Goal: Use online tool/utility: Utilize a website feature to perform a specific function

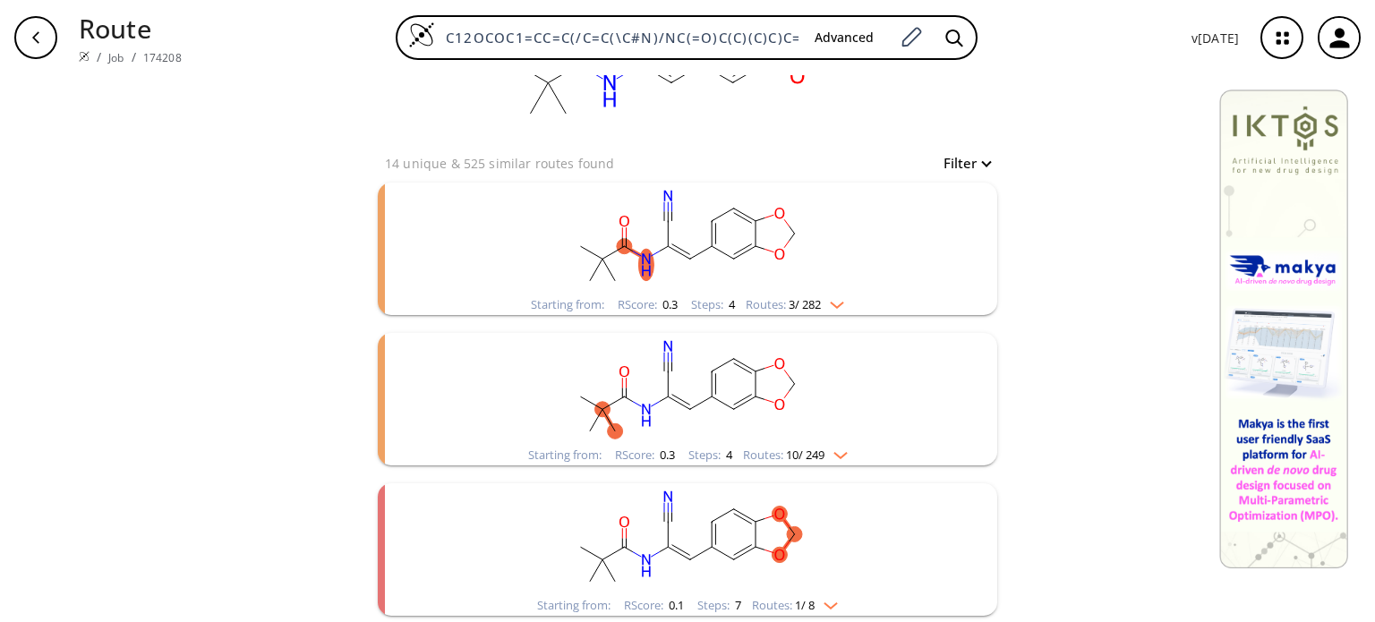
scroll to position [122, 0]
click at [839, 597] on div "Starting from: RScore : 0.1 Steps : 7 Routes: 1 / 8" at bounding box center [688, 604] width 328 height 21
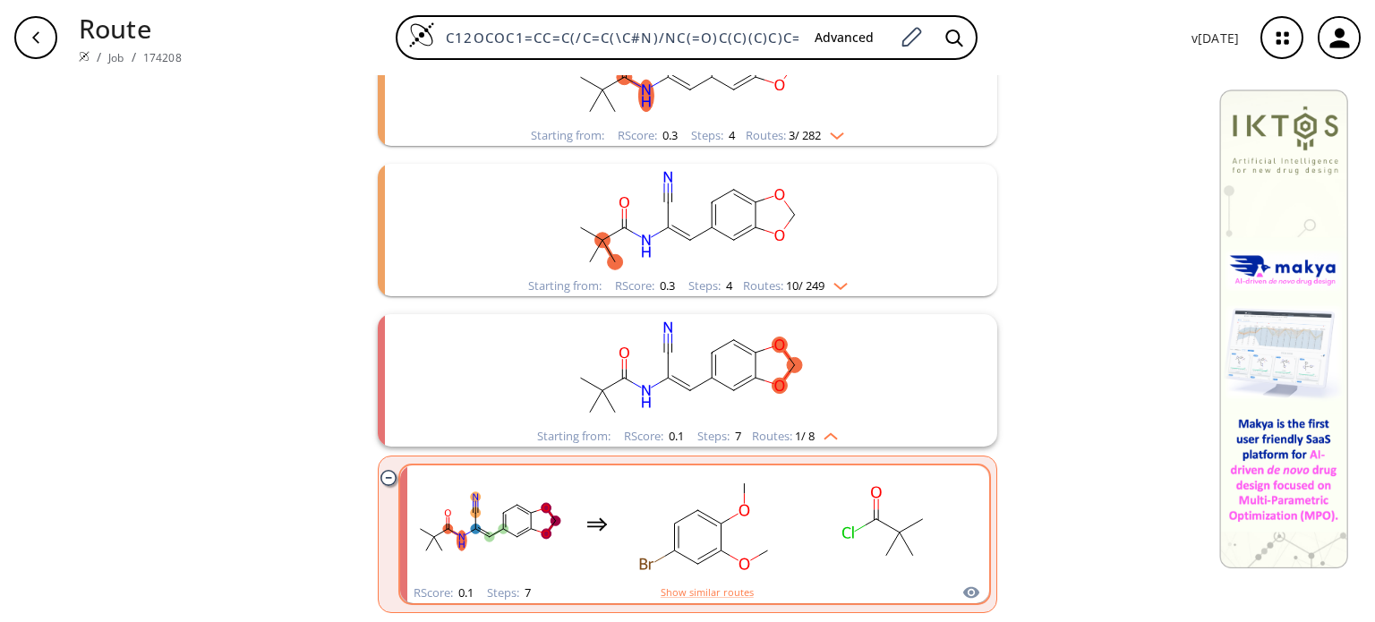
scroll to position [288, 0]
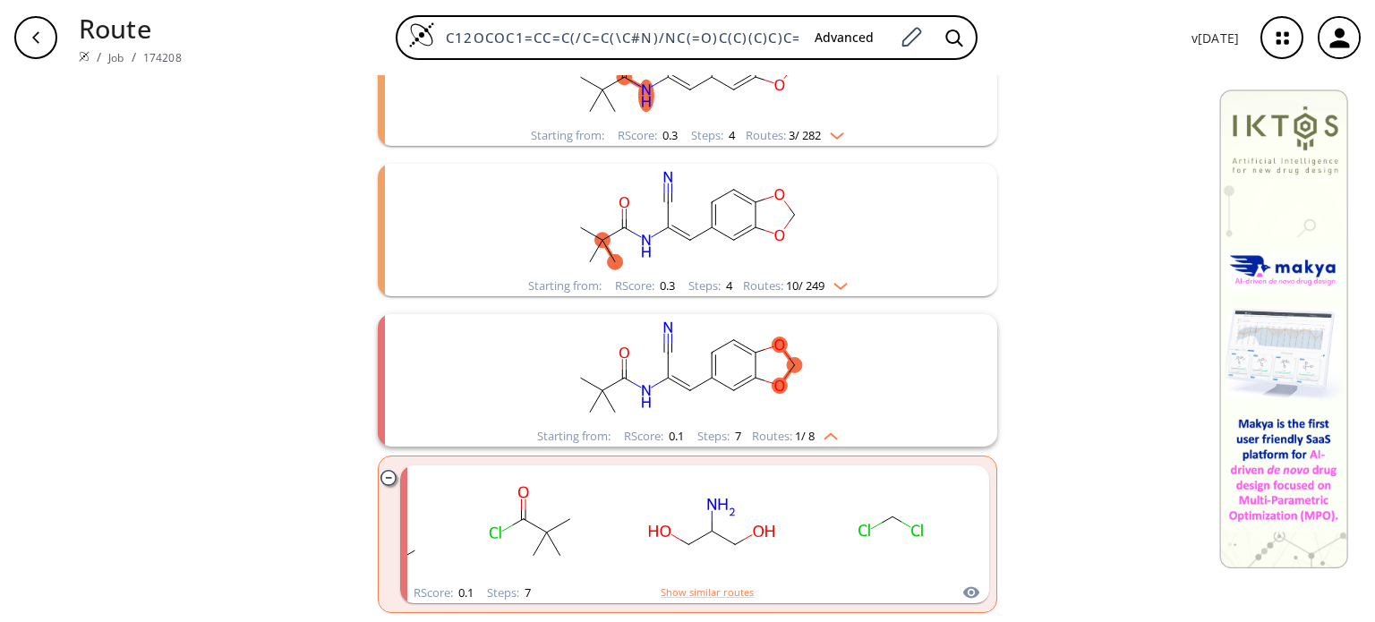
click at [835, 399] on rect "clusters" at bounding box center [688, 370] width 466 height 112
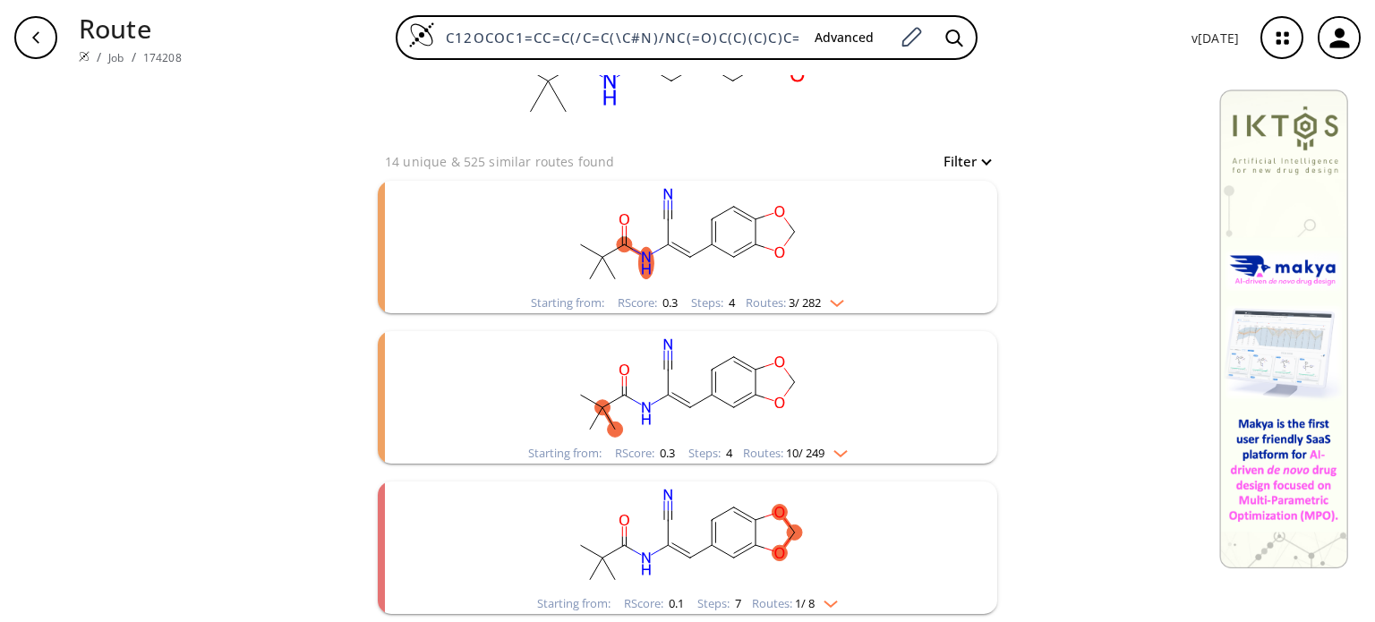
click at [833, 511] on rect "clusters" at bounding box center [688, 538] width 466 height 112
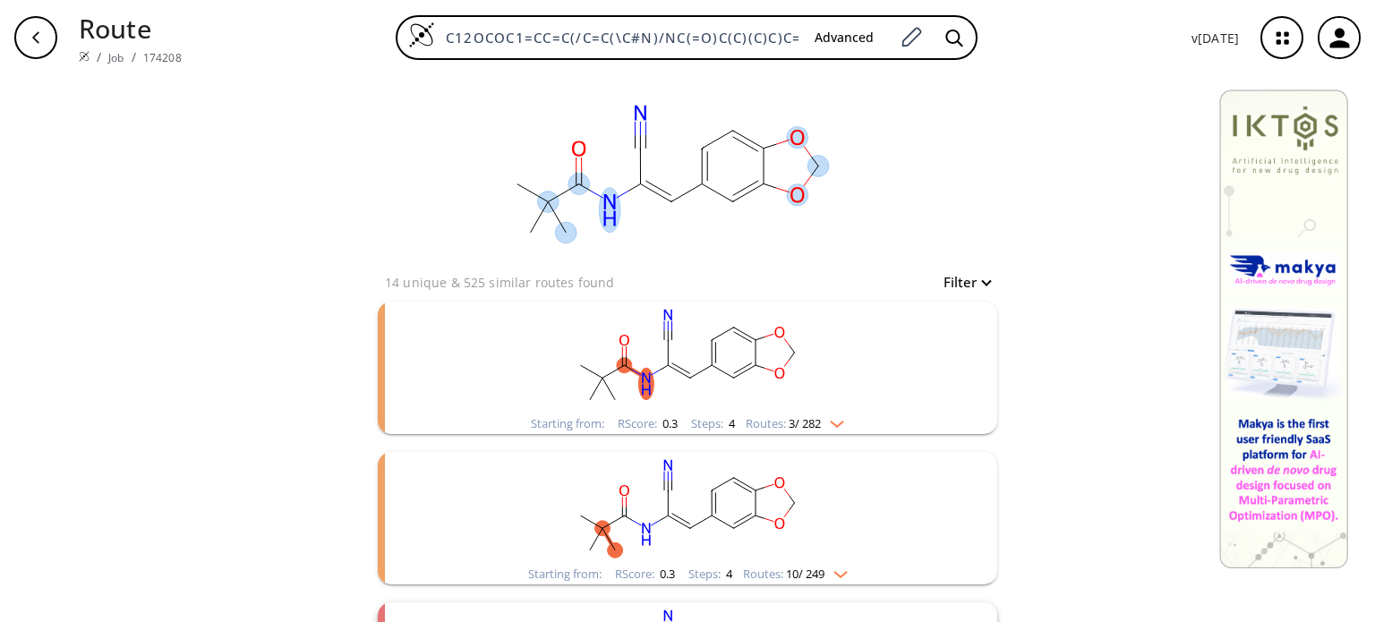
scroll to position [0, 0]
click at [814, 407] on rect "clusters" at bounding box center [688, 359] width 466 height 112
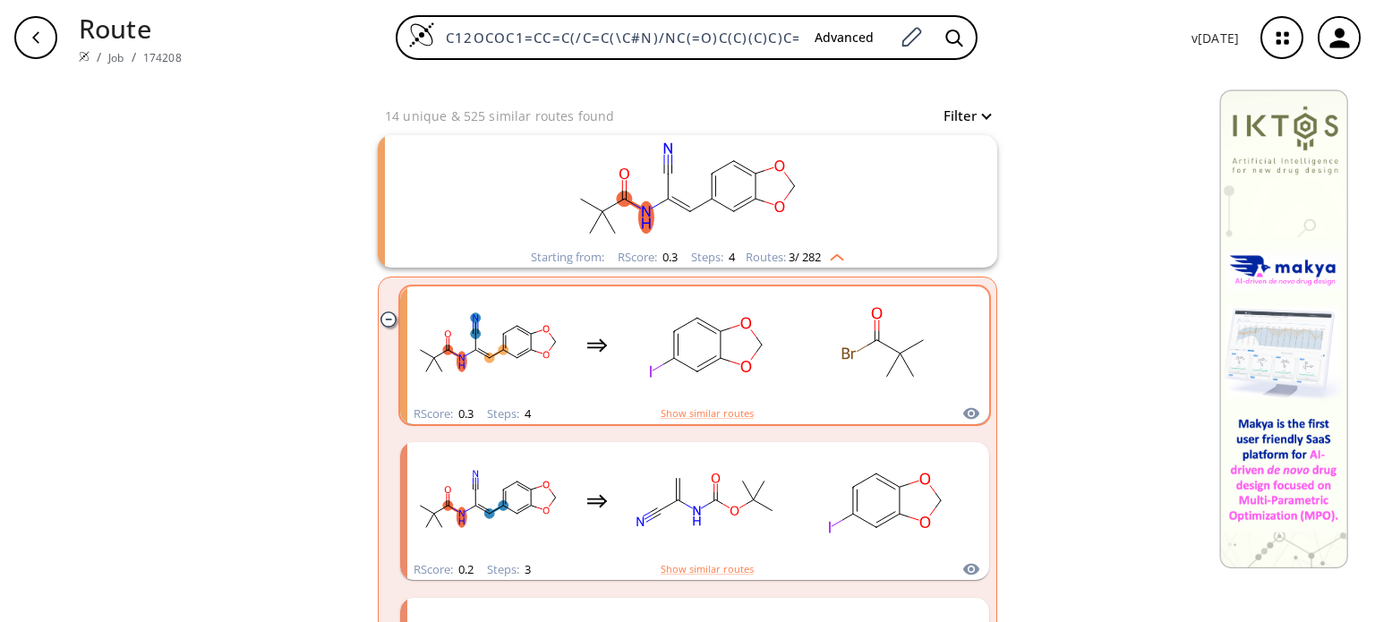
scroll to position [179, 0]
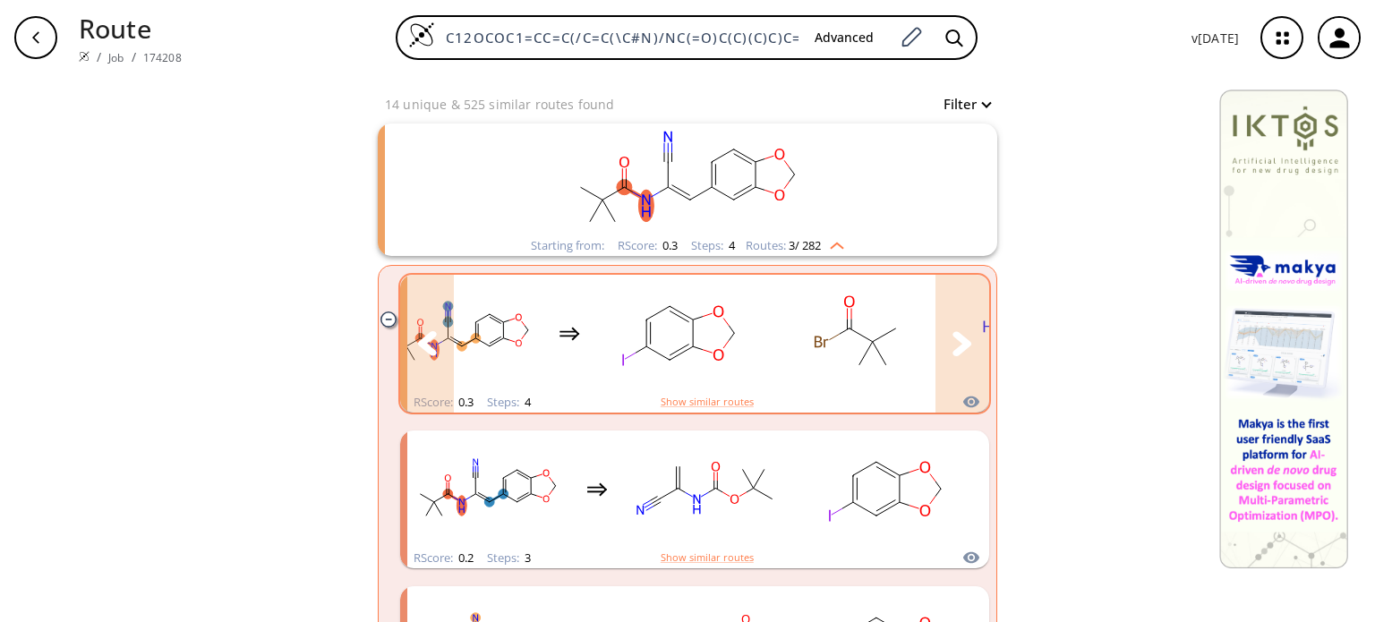
click at [953, 338] on icon "clusters" at bounding box center [963, 343] width 20 height 25
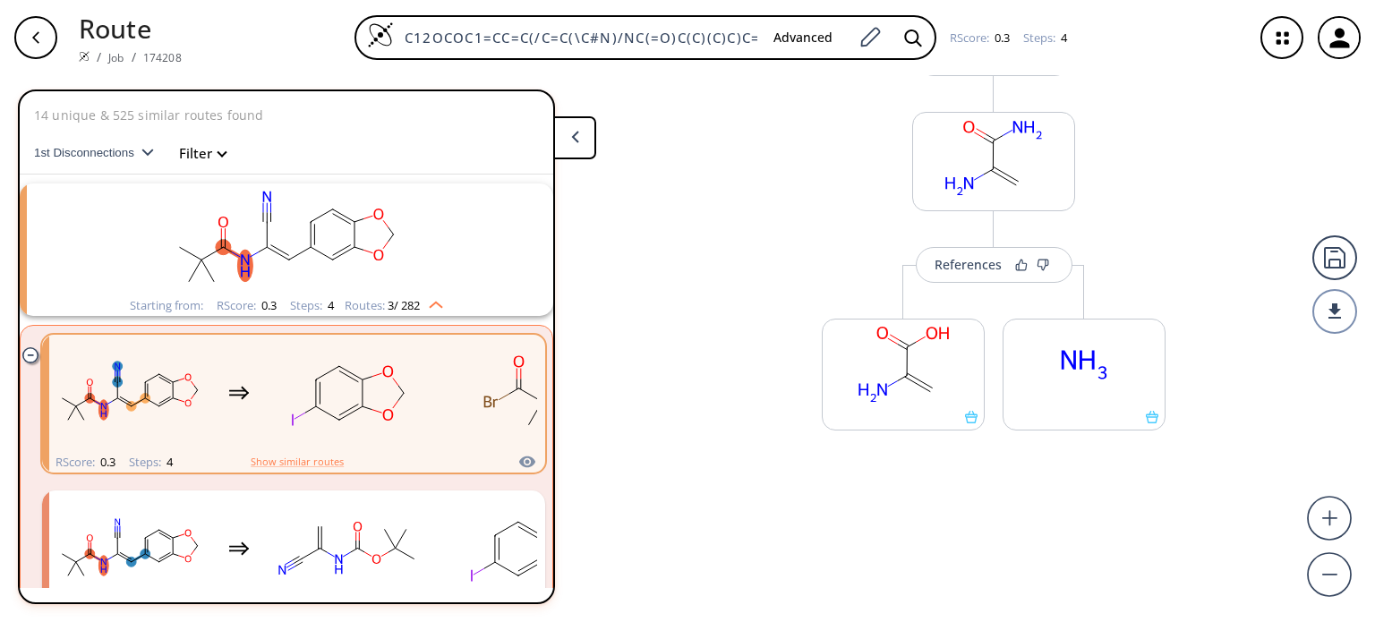
click at [112, 146] on span "1st Disconnections" at bounding box center [87, 152] width 107 height 13
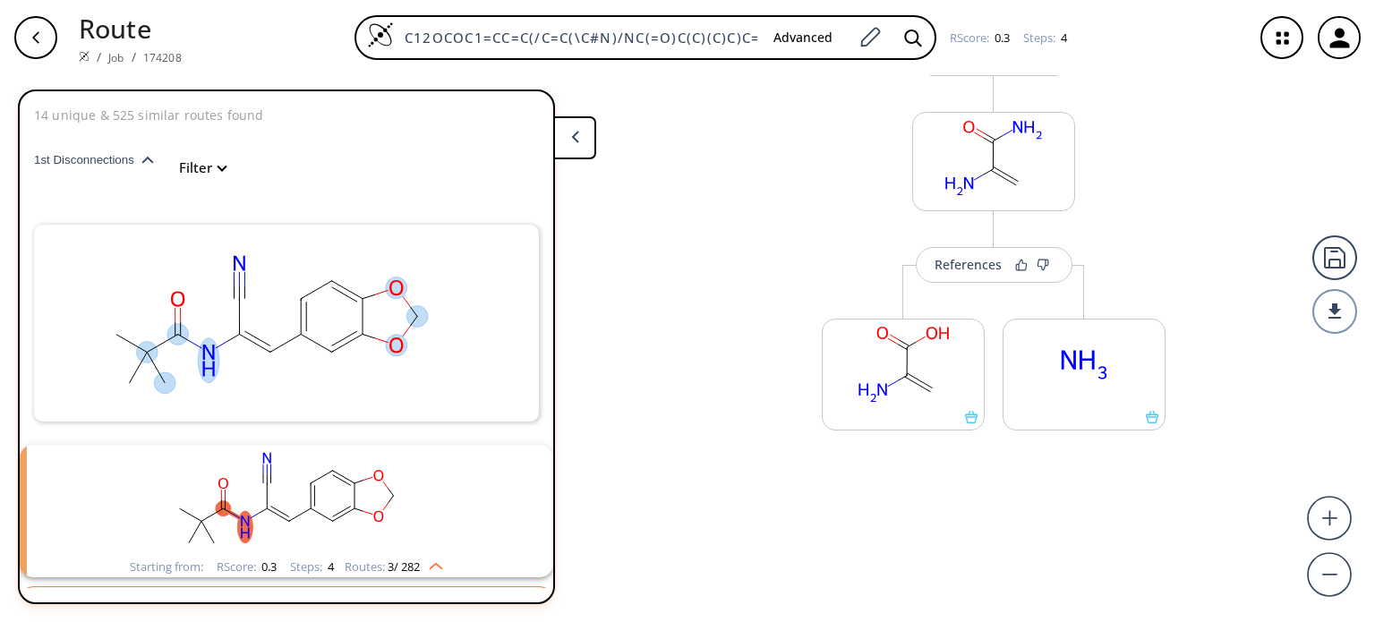
click at [138, 162] on span "1st Disconnections" at bounding box center [87, 159] width 107 height 13
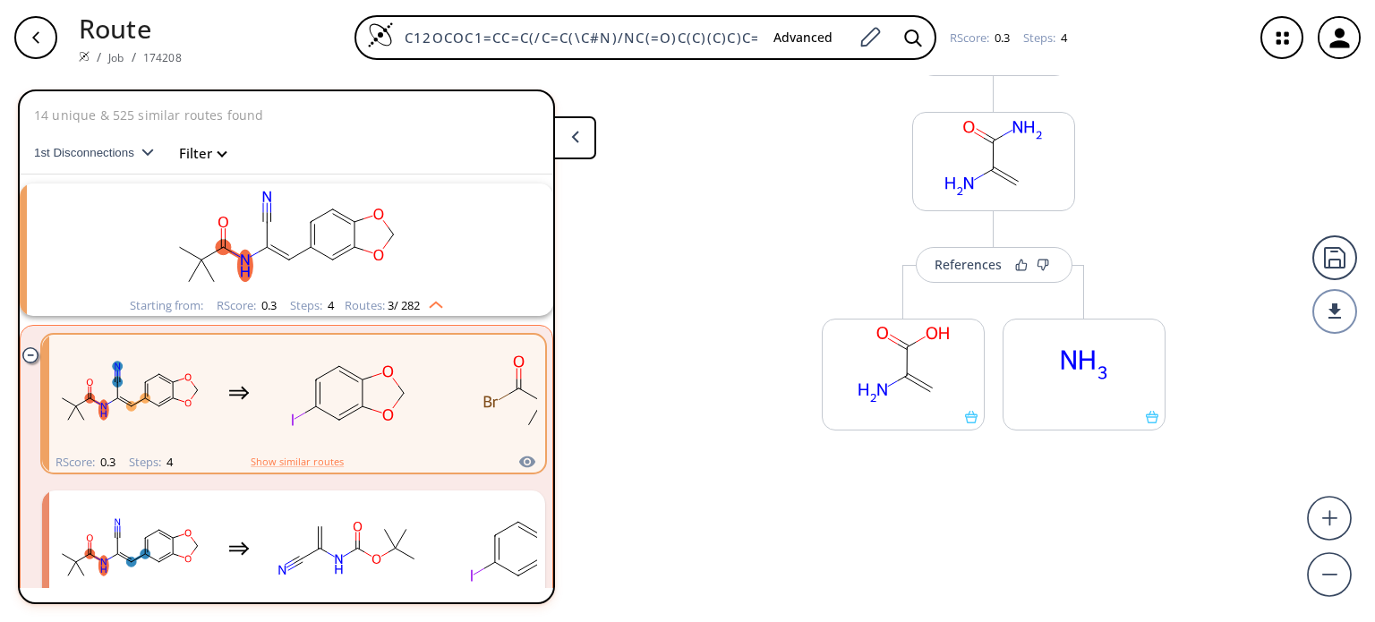
click at [139, 159] on button "1st Disconnections" at bounding box center [101, 153] width 134 height 43
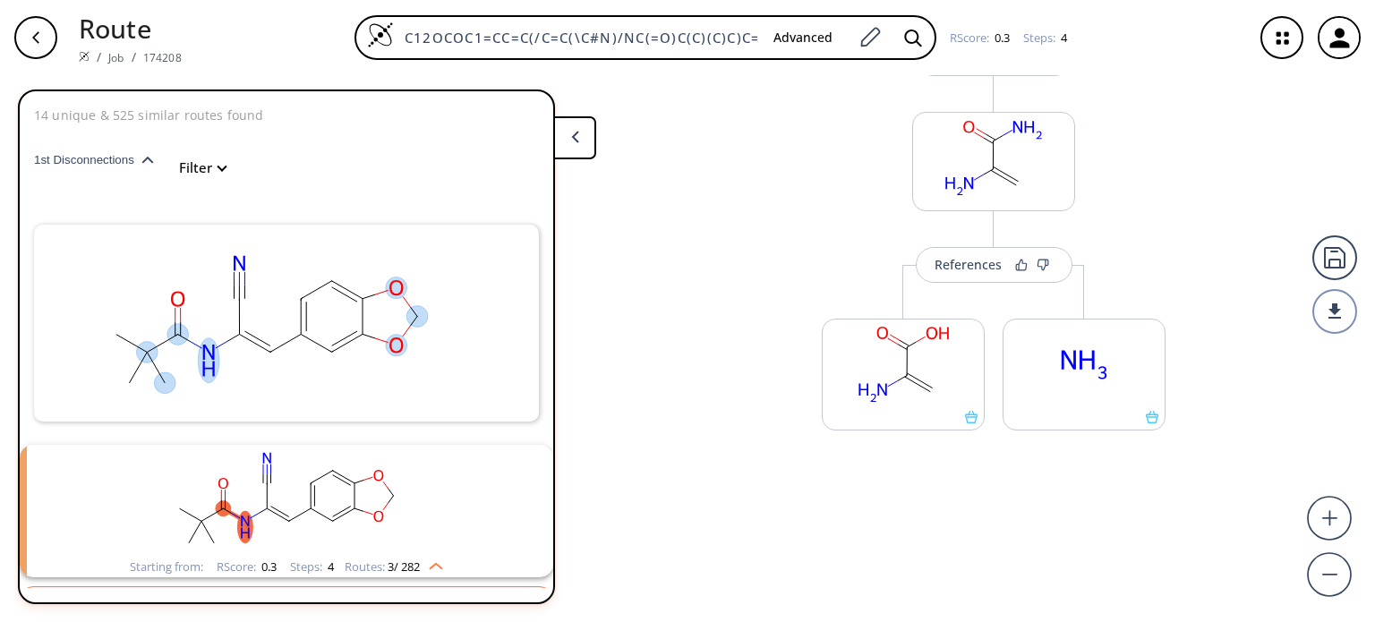
click at [239, 329] on icon at bounding box center [239, 316] width 0 height 36
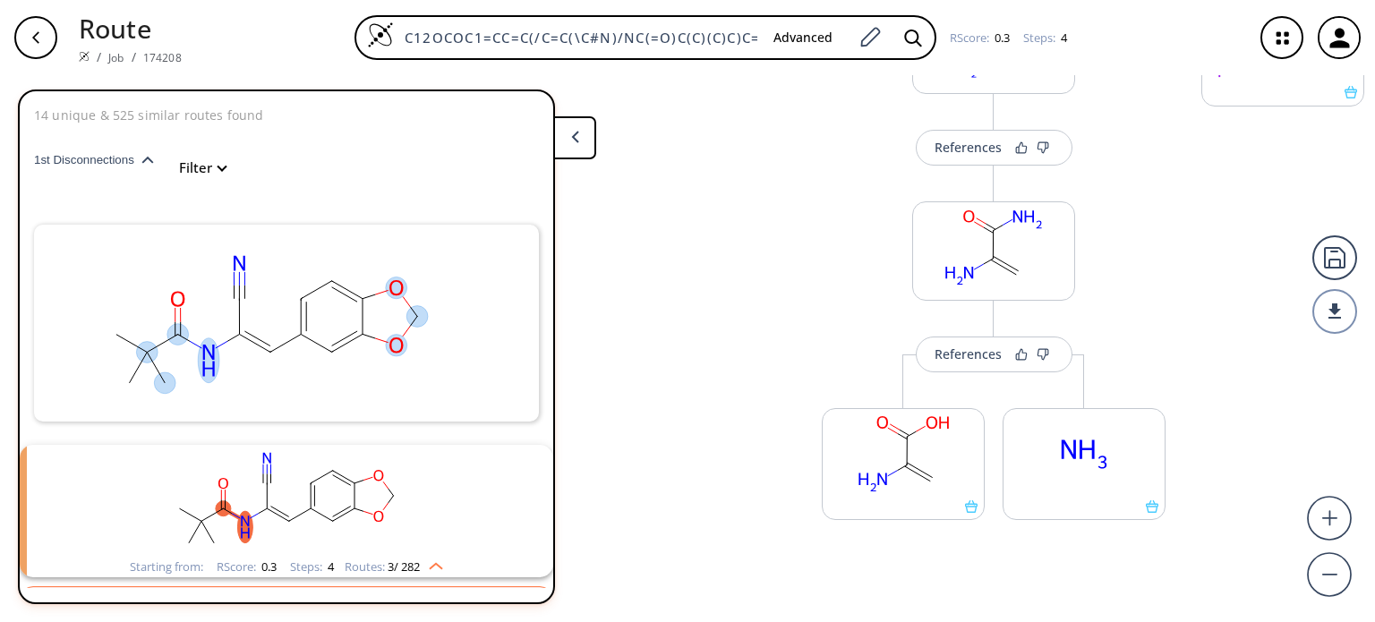
scroll to position [289, 0]
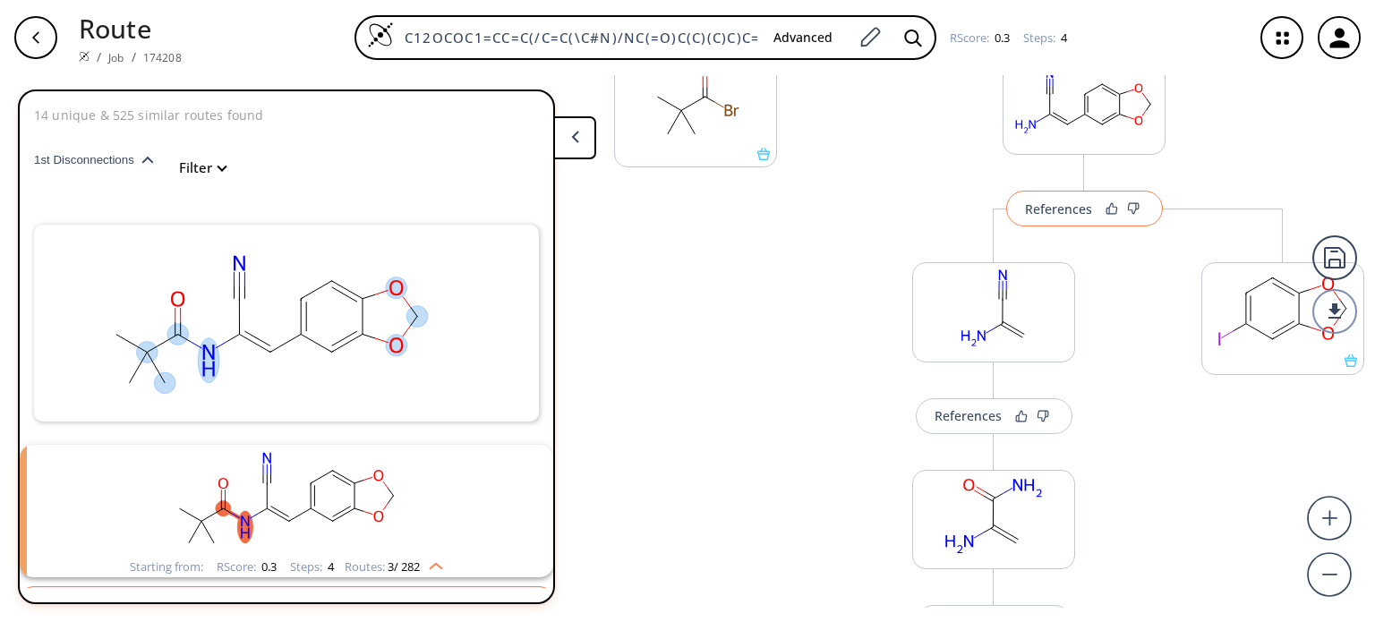
click at [1064, 221] on button "References" at bounding box center [1085, 209] width 157 height 36
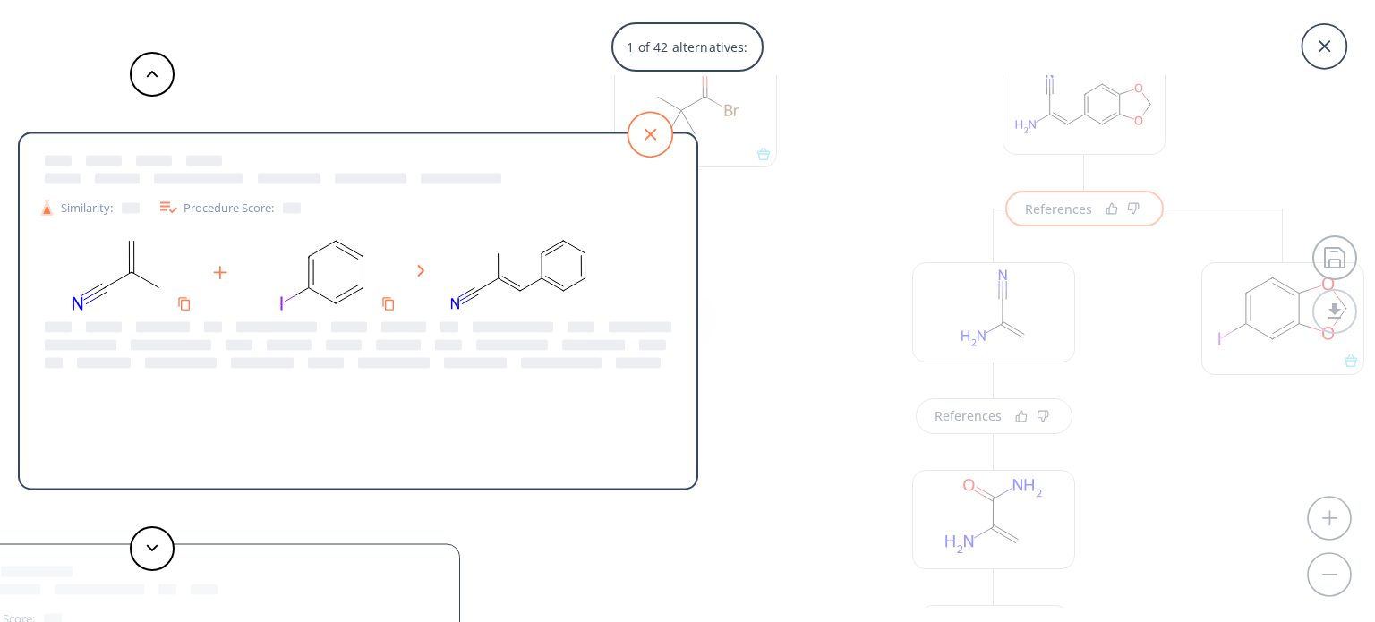
click at [642, 132] on icon at bounding box center [650, 134] width 45 height 45
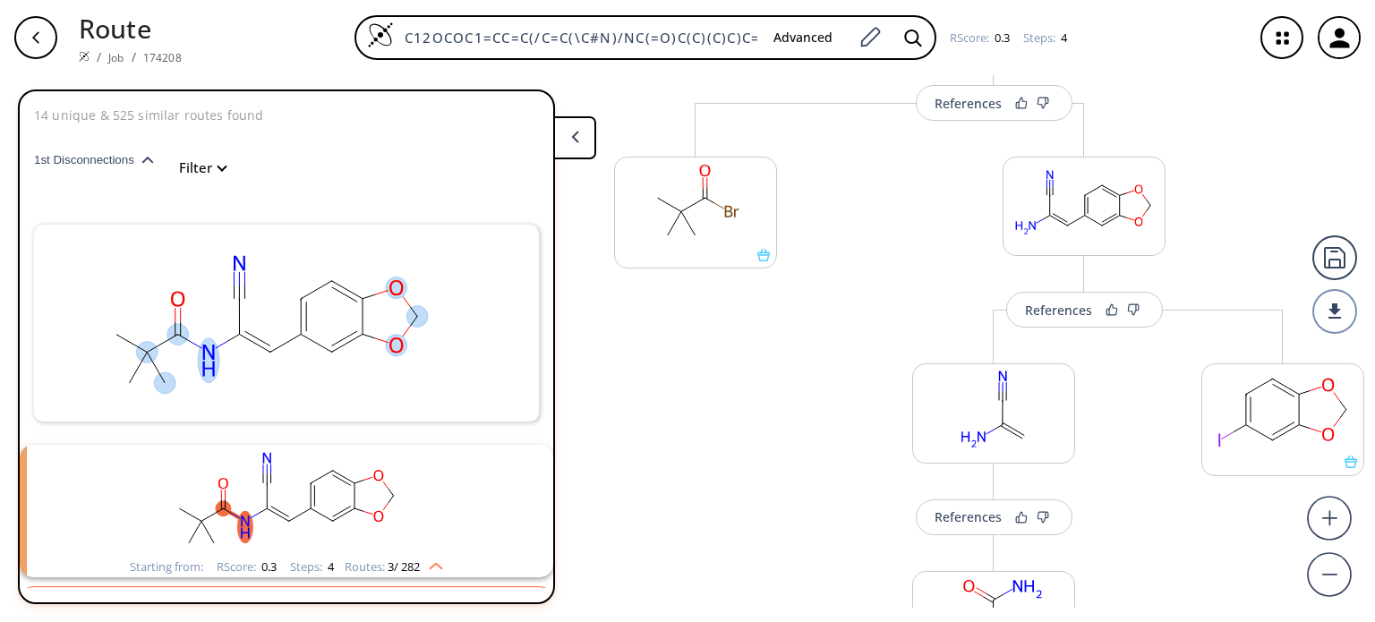
scroll to position [0, 0]
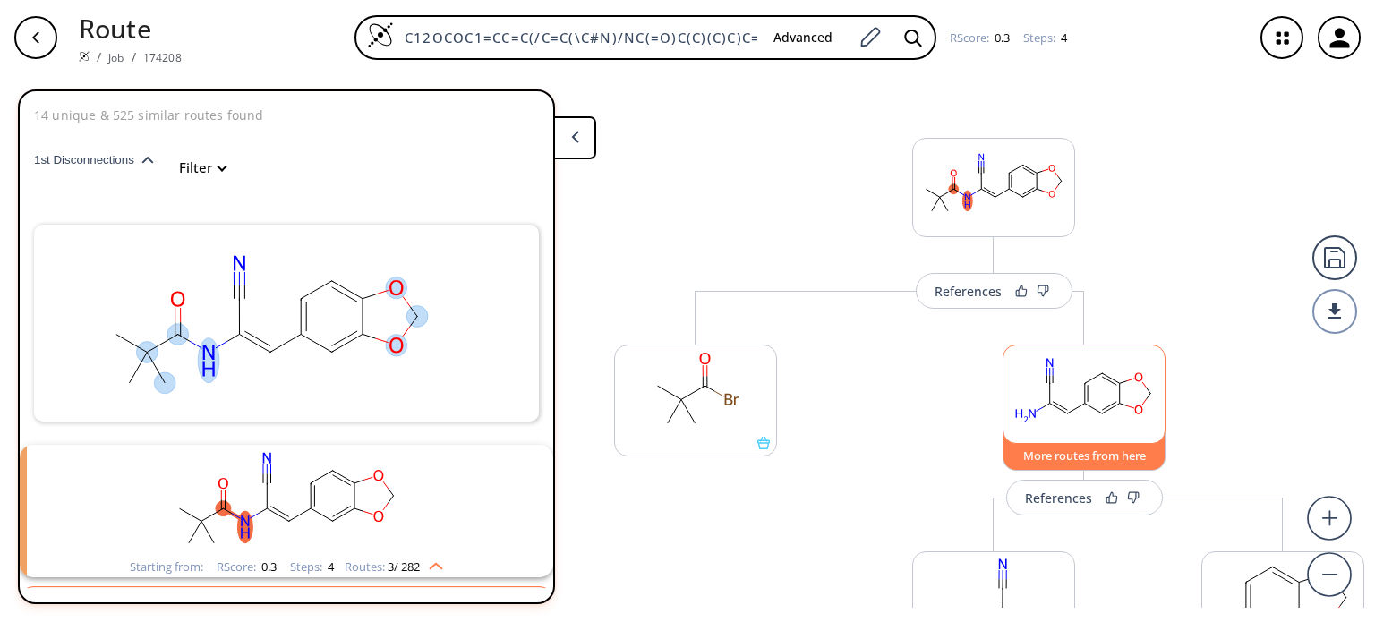
click at [1064, 460] on button "More routes from here" at bounding box center [1084, 452] width 163 height 39
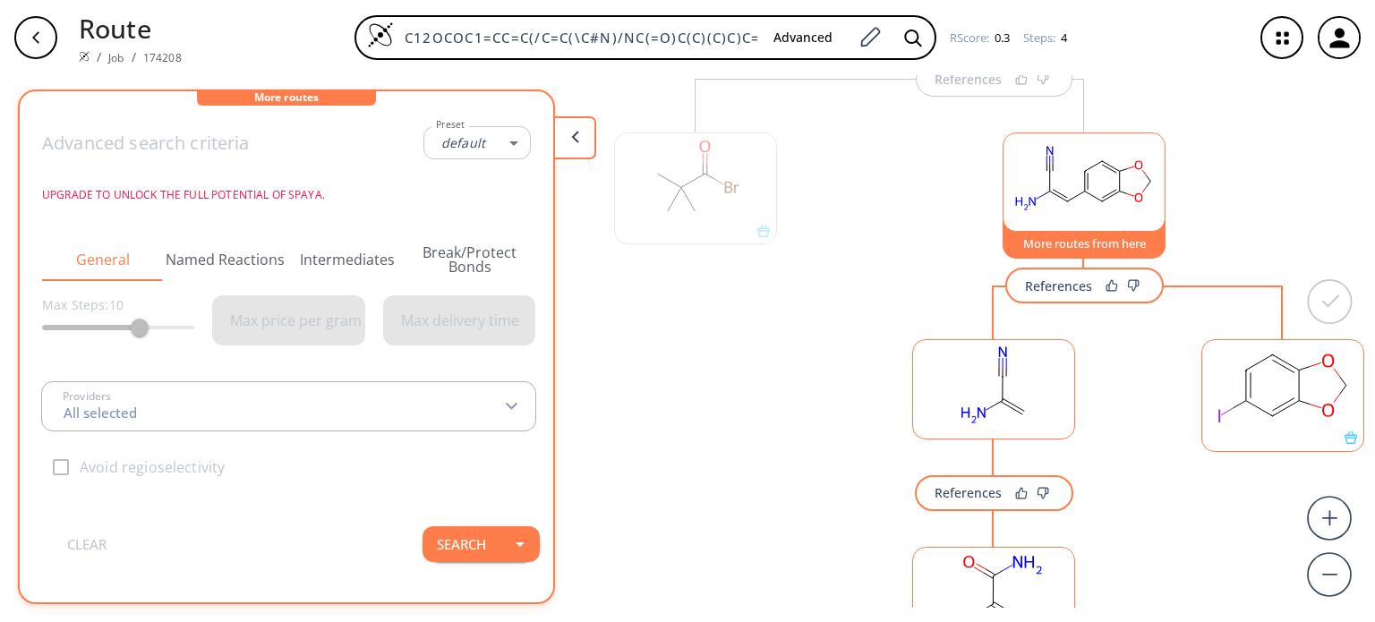
type input "-1"
type input "All selected"
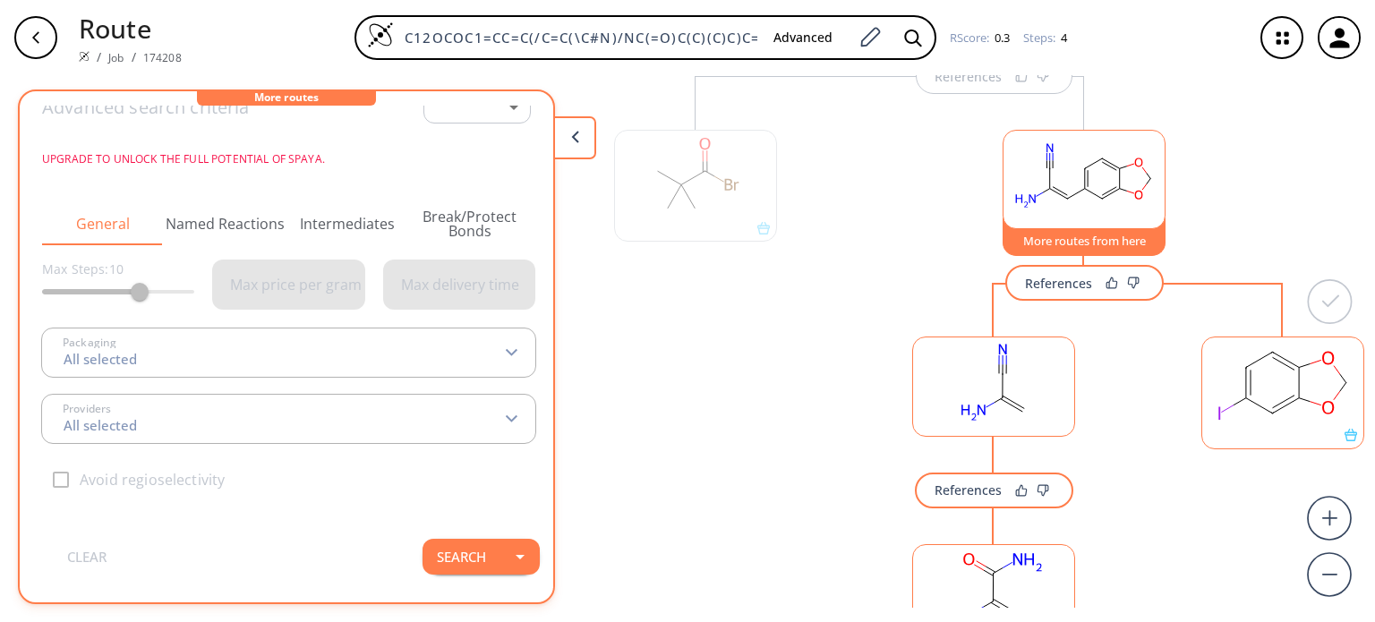
scroll to position [72, 0]
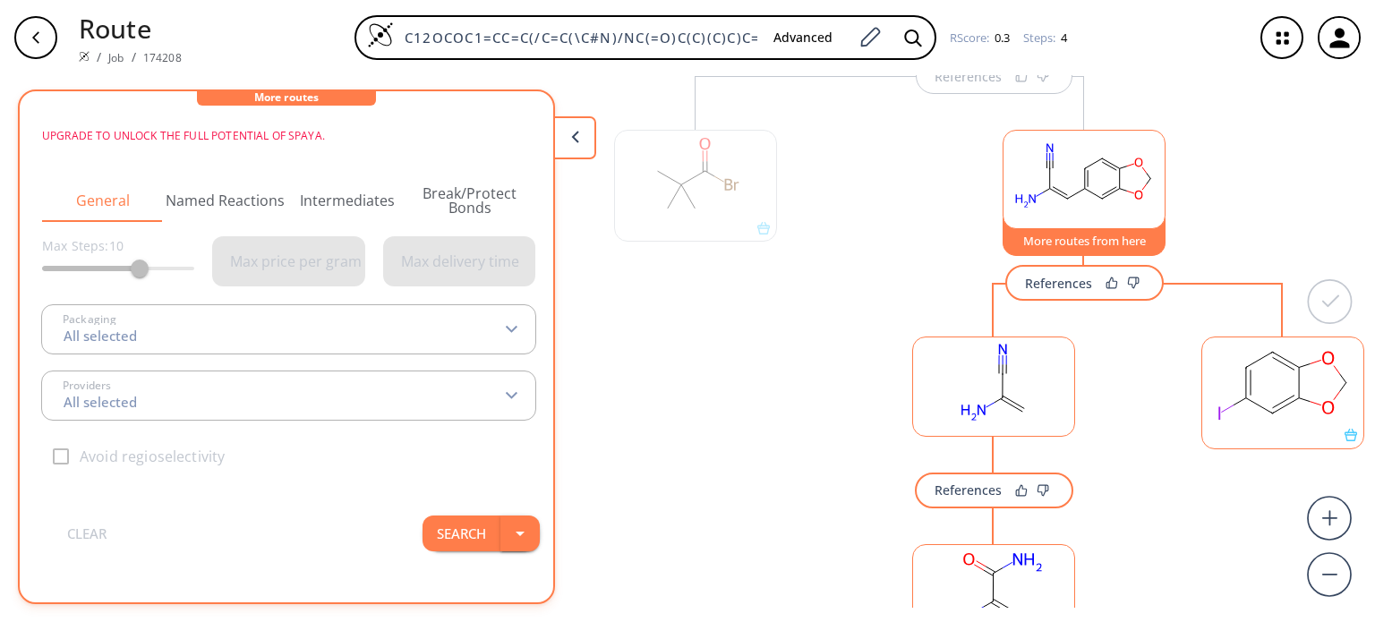
click at [501, 525] on button "button" at bounding box center [520, 534] width 39 height 36
click at [476, 521] on button "Search" at bounding box center [462, 534] width 78 height 36
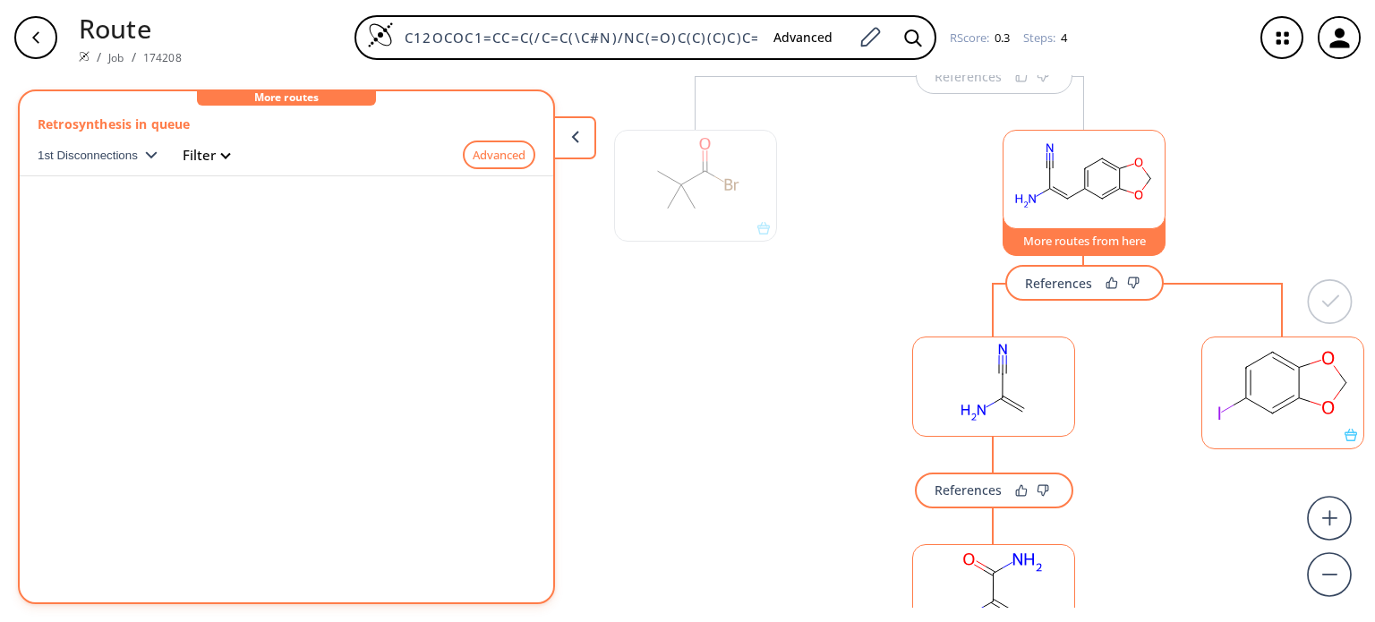
scroll to position [0, 0]
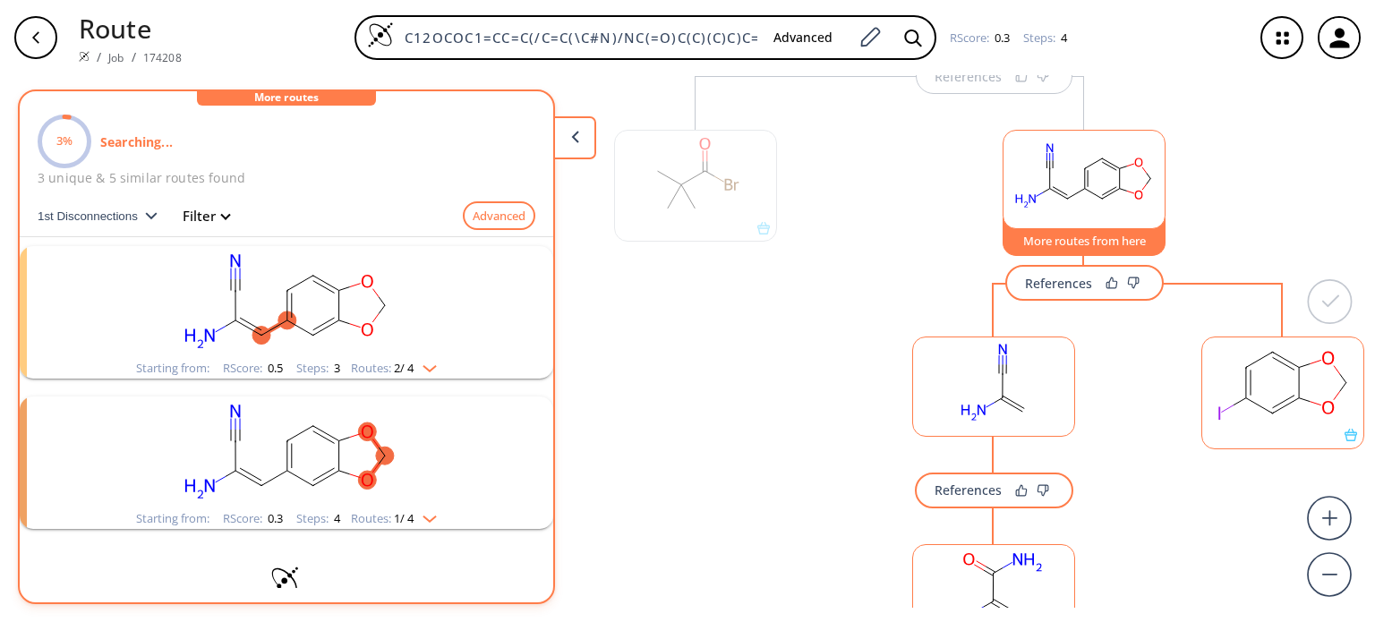
click at [406, 367] on span "2 / 4" at bounding box center [404, 369] width 20 height 12
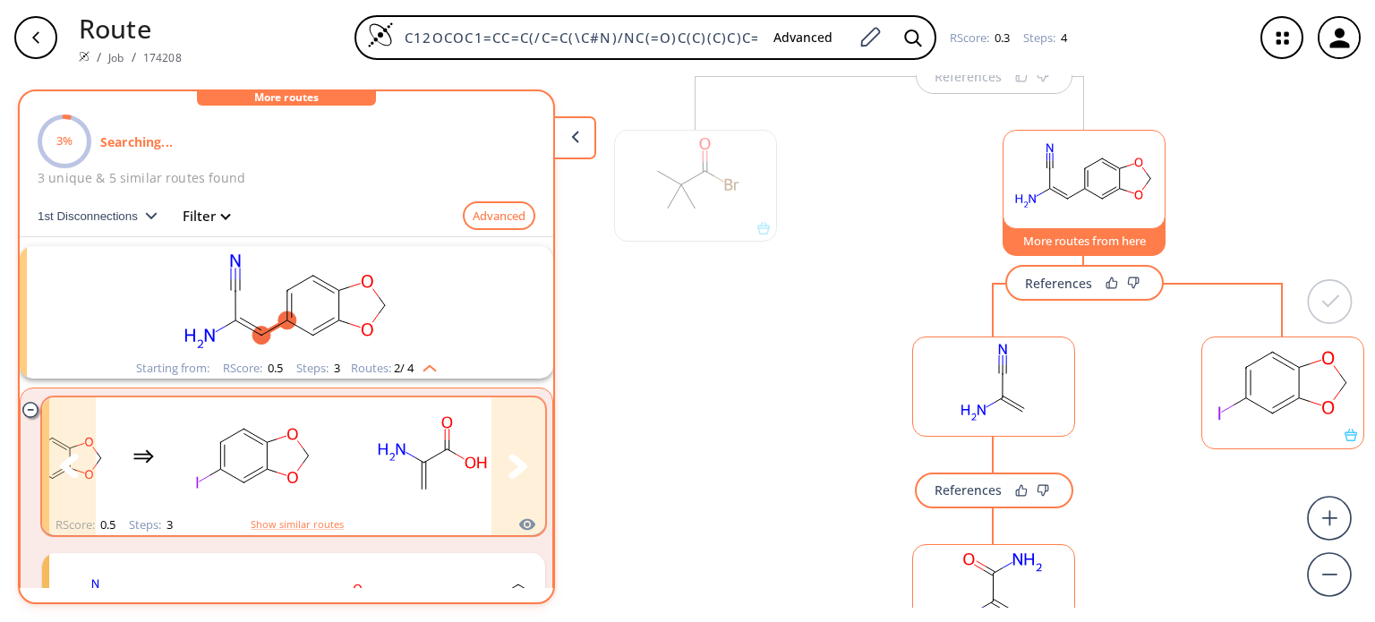
click at [527, 472] on button "clusters" at bounding box center [519, 467] width 54 height 138
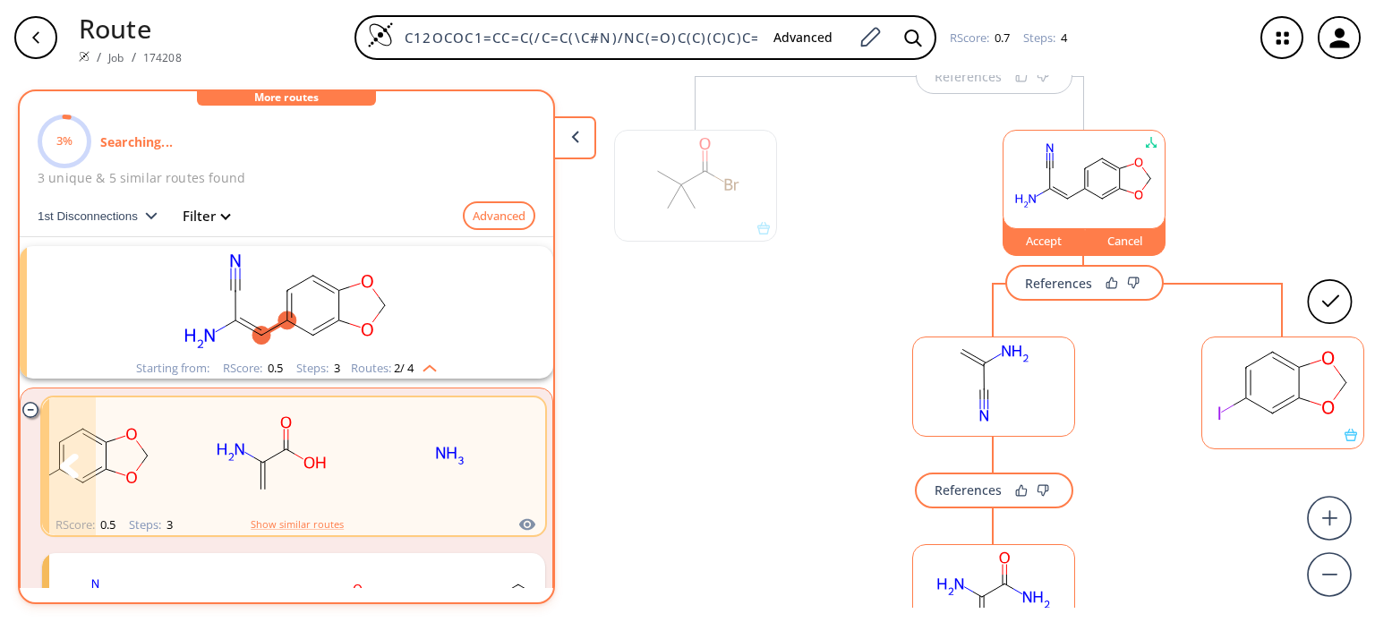
click at [509, 471] on icon "clusters" at bounding box center [518, 466] width 19 height 24
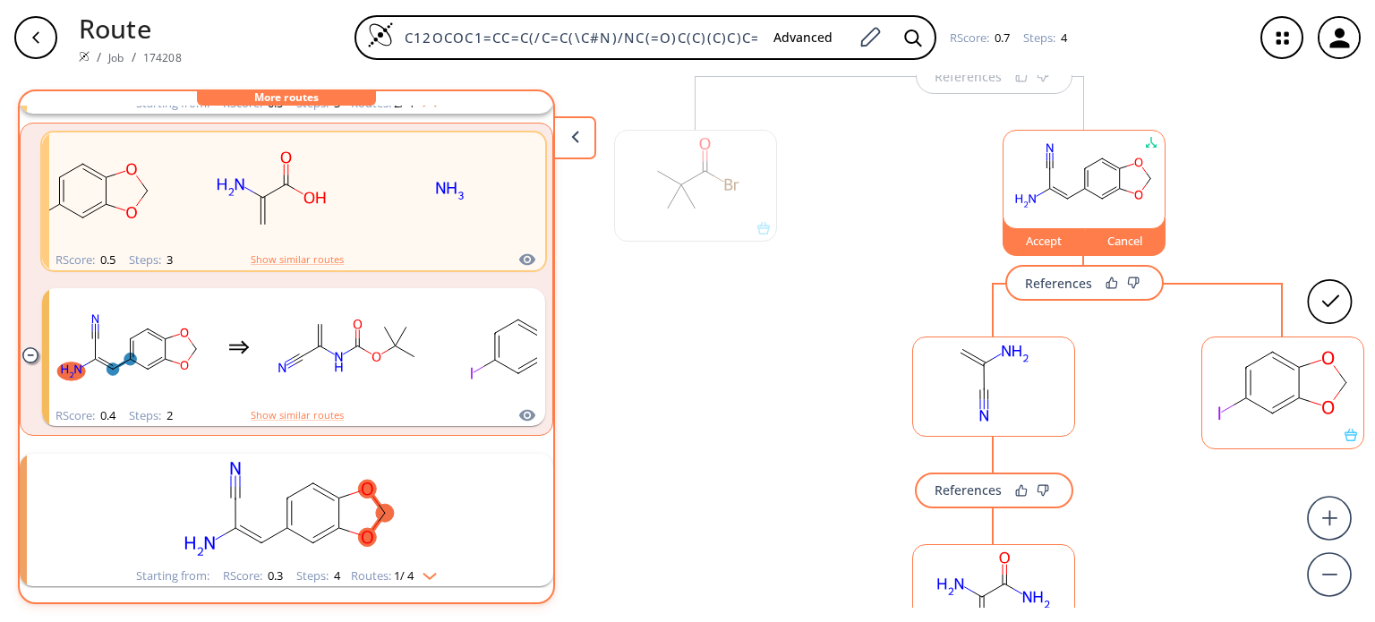
scroll to position [269, 0]
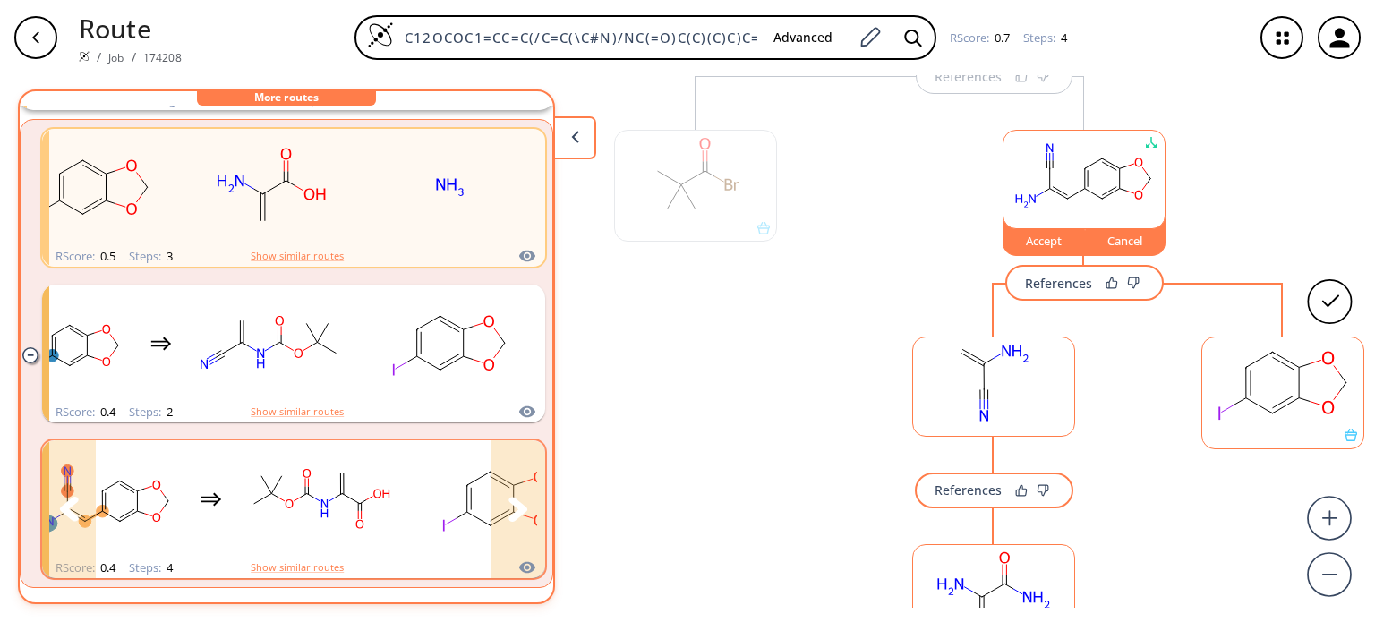
click at [517, 487] on button "clusters" at bounding box center [519, 510] width 54 height 138
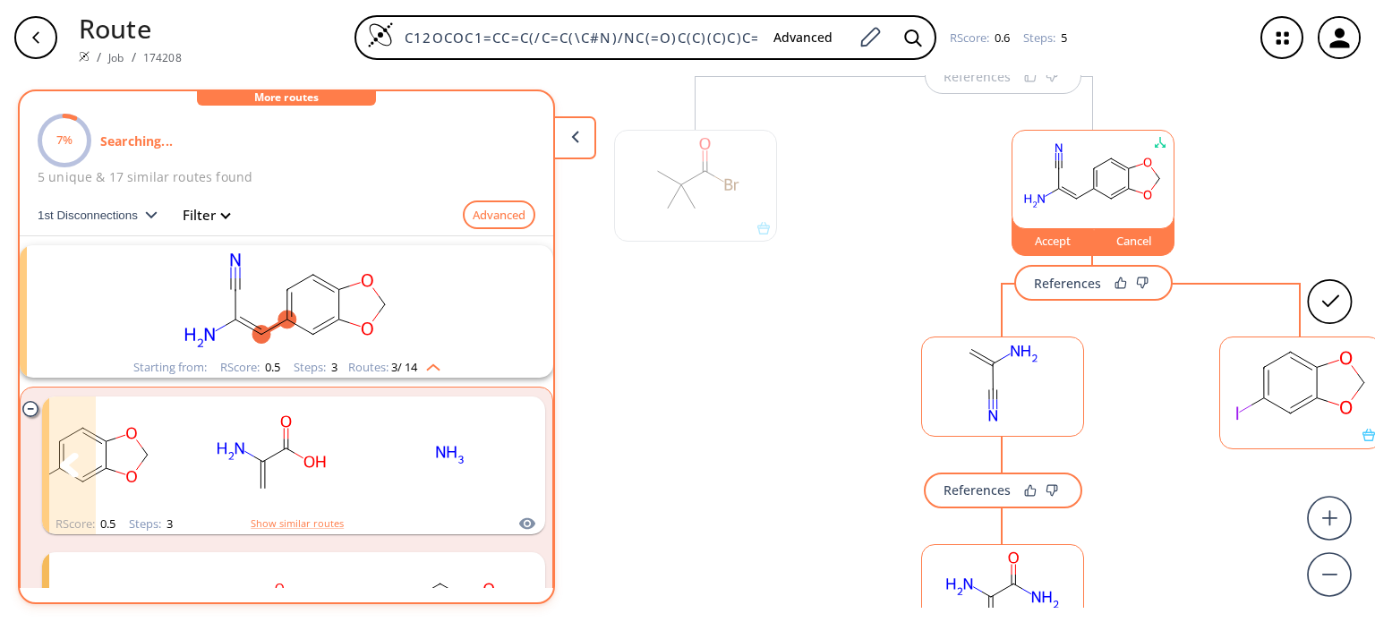
scroll to position [0, 0]
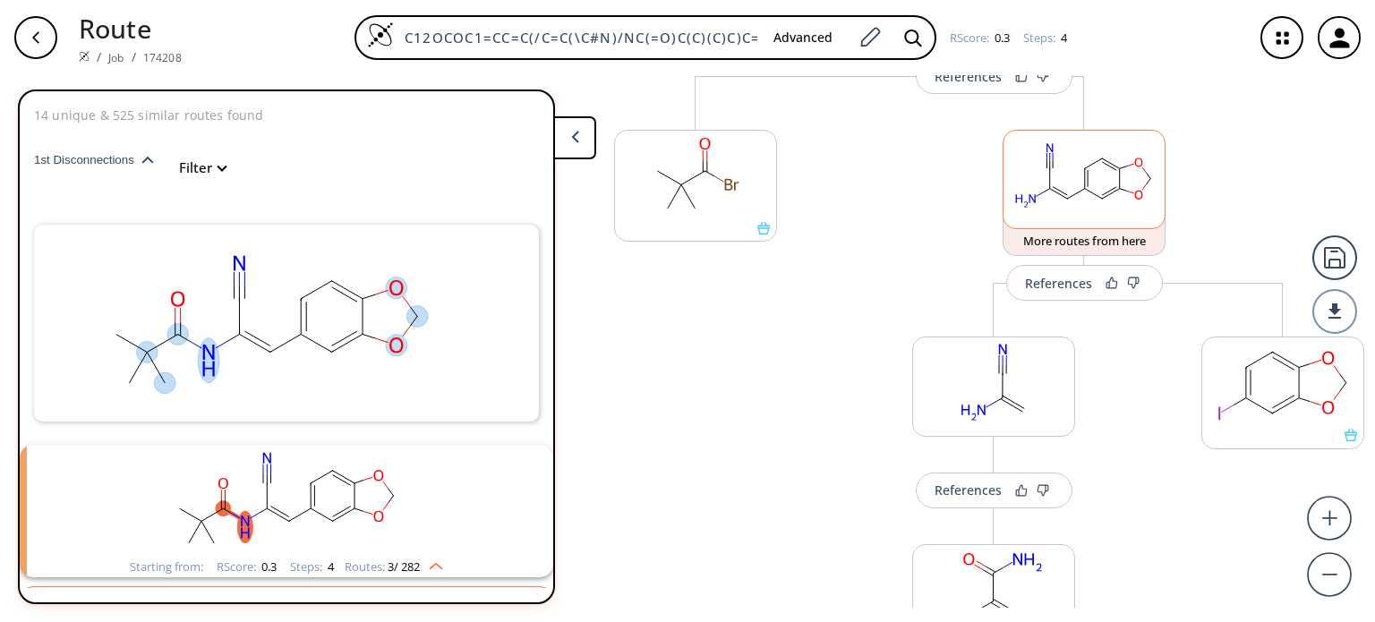
click at [1073, 184] on rect at bounding box center [1084, 176] width 161 height 91
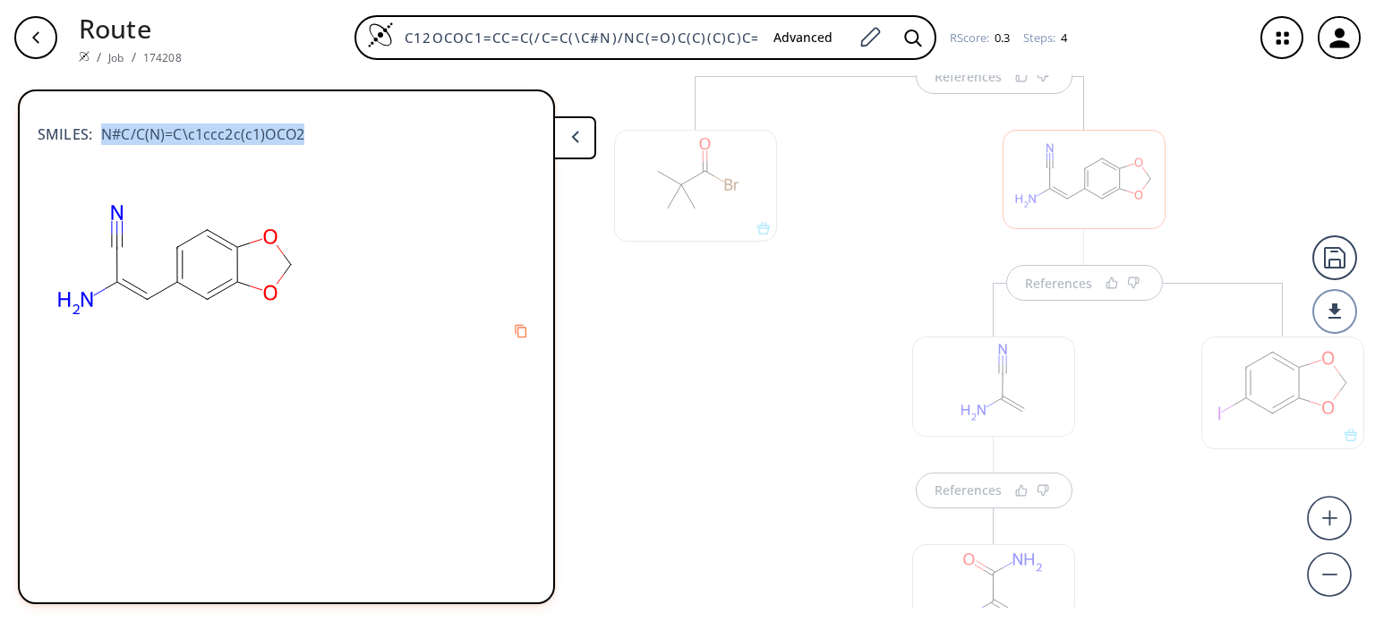
drag, startPoint x: 100, startPoint y: 128, endPoint x: 302, endPoint y: 141, distance: 201.9
click at [302, 141] on div "SMILES: N#C/C(N)=C\c1ccc2c(c1)OCO2" at bounding box center [287, 125] width 498 height 39
click at [279, 168] on div "SMILES: N#C/C(N)=C\c1ccc2c(c1)OCO2" at bounding box center [287, 141] width 498 height 70
click at [1018, 203] on div at bounding box center [1084, 179] width 163 height 99
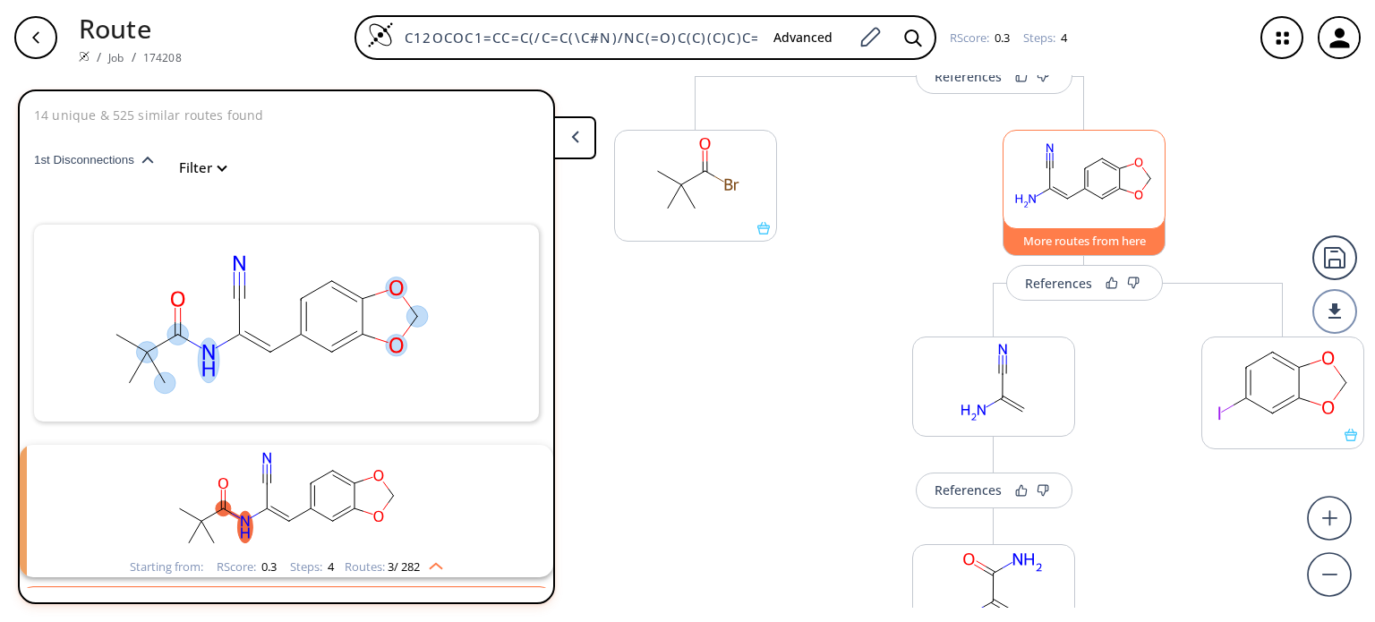
click at [1067, 242] on button "More routes from here" at bounding box center [1084, 237] width 163 height 39
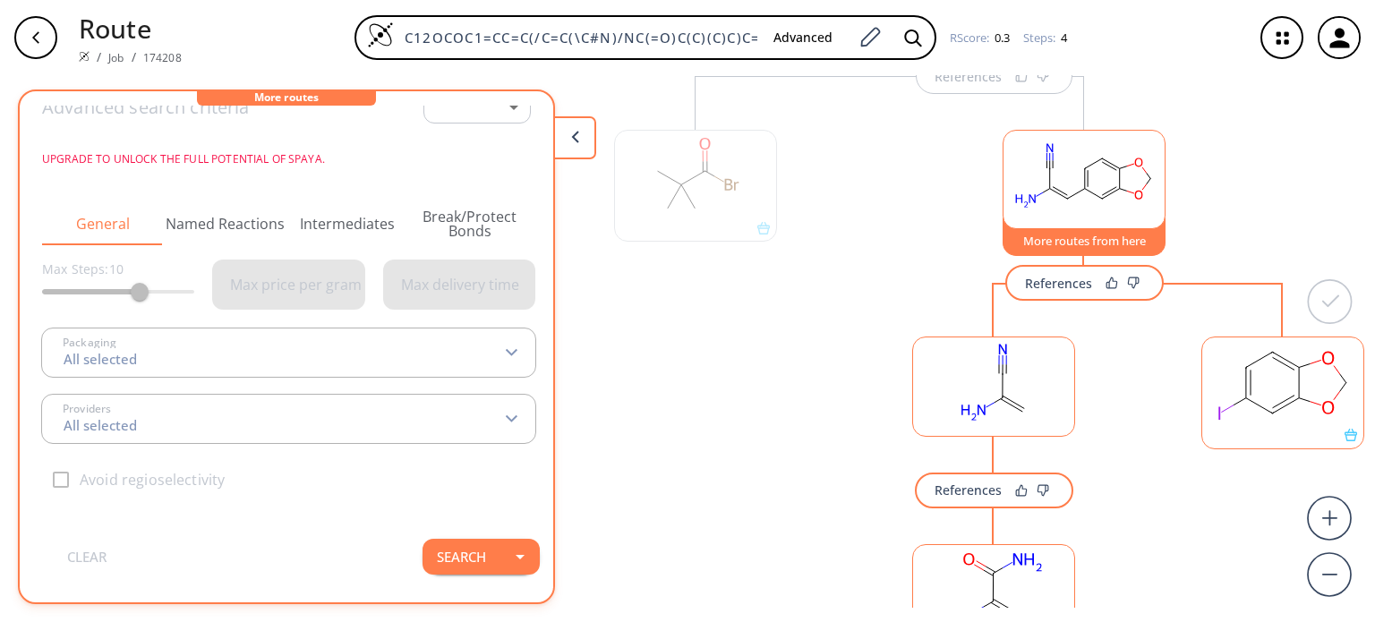
scroll to position [72, 0]
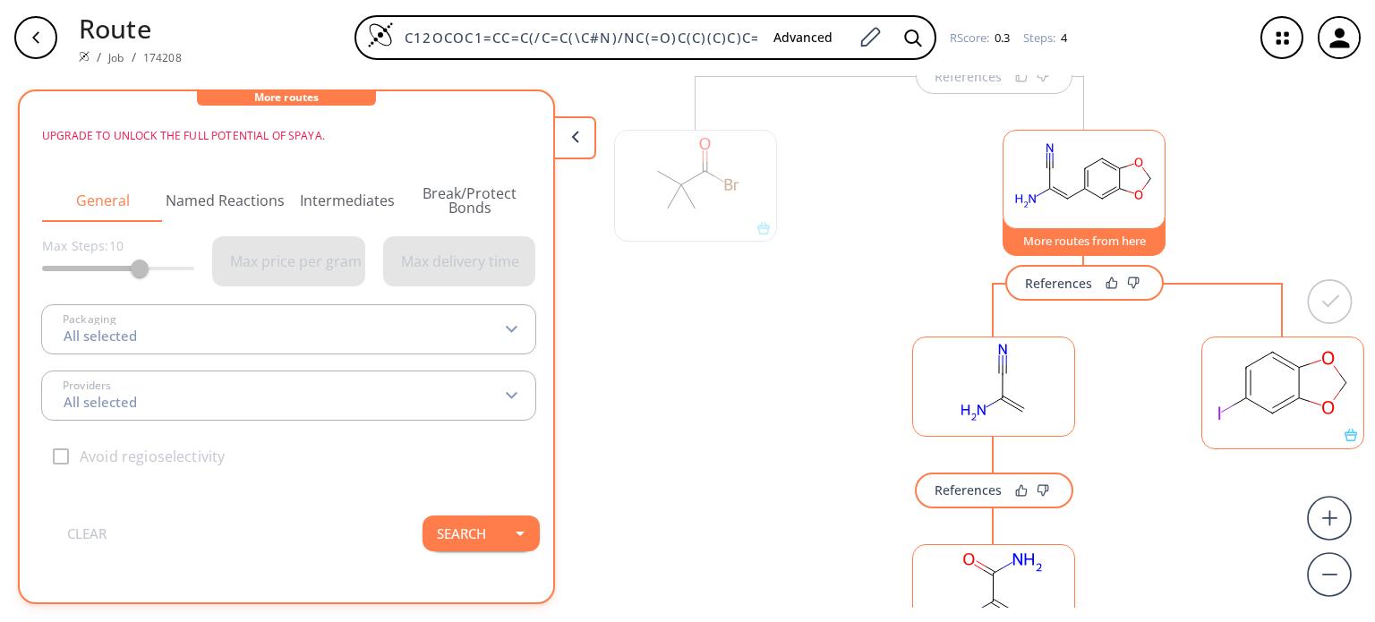
click at [459, 179] on button "Break/Protect Bonds" at bounding box center [470, 200] width 123 height 43
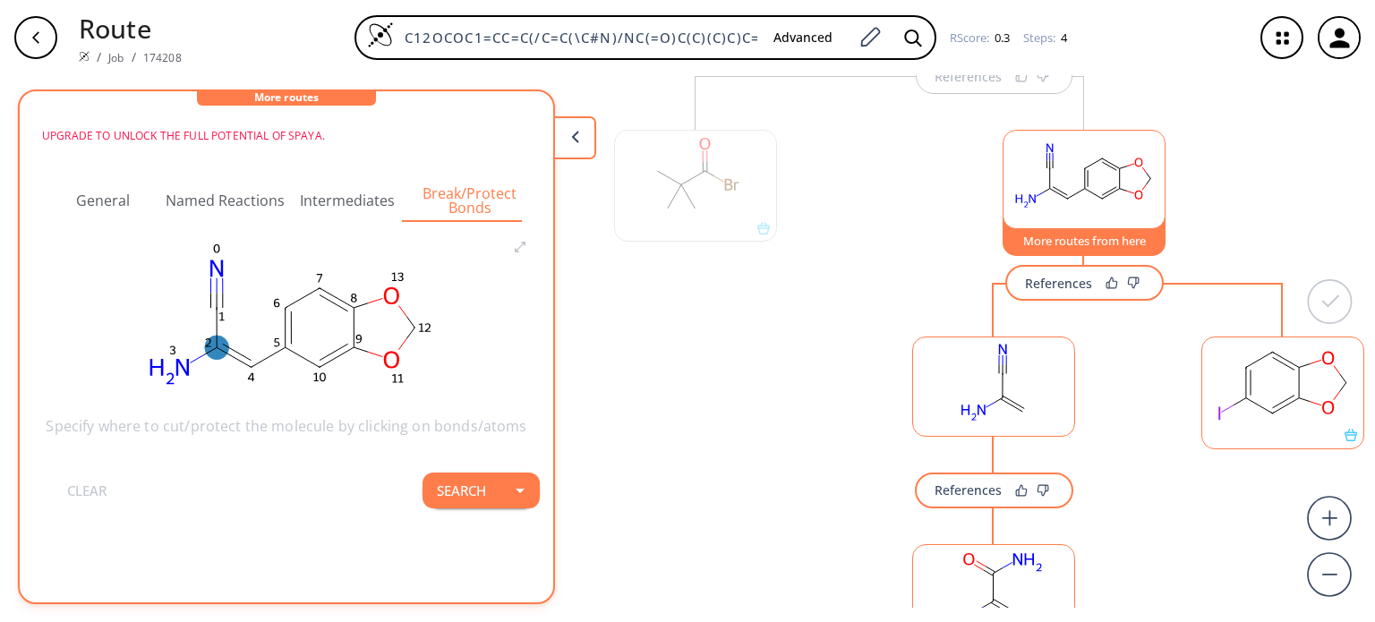
click at [209, 336] on ellipse at bounding box center [217, 348] width 24 height 24
click at [213, 354] on icon at bounding box center [218, 357] width 16 height 16
click at [241, 356] on ellipse at bounding box center [251, 368] width 24 height 24
click at [246, 378] on icon at bounding box center [252, 377] width 16 height 16
click at [433, 473] on button "Search" at bounding box center [462, 491] width 78 height 36
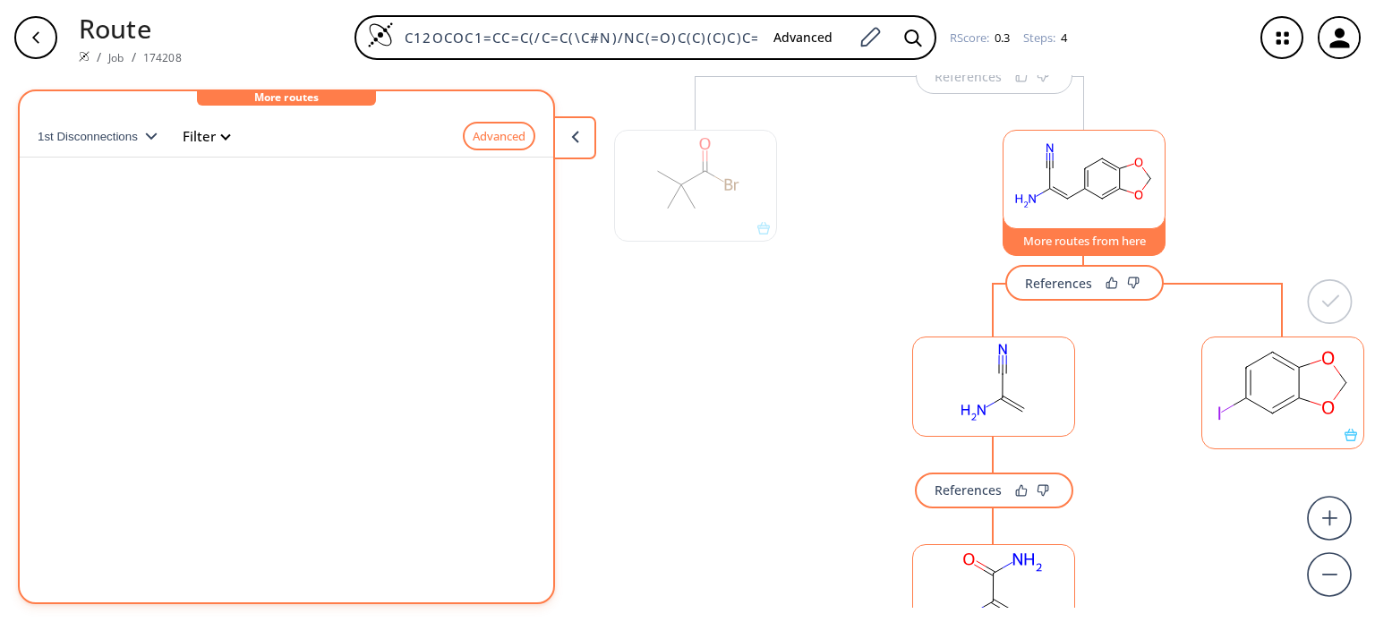
scroll to position [0, 0]
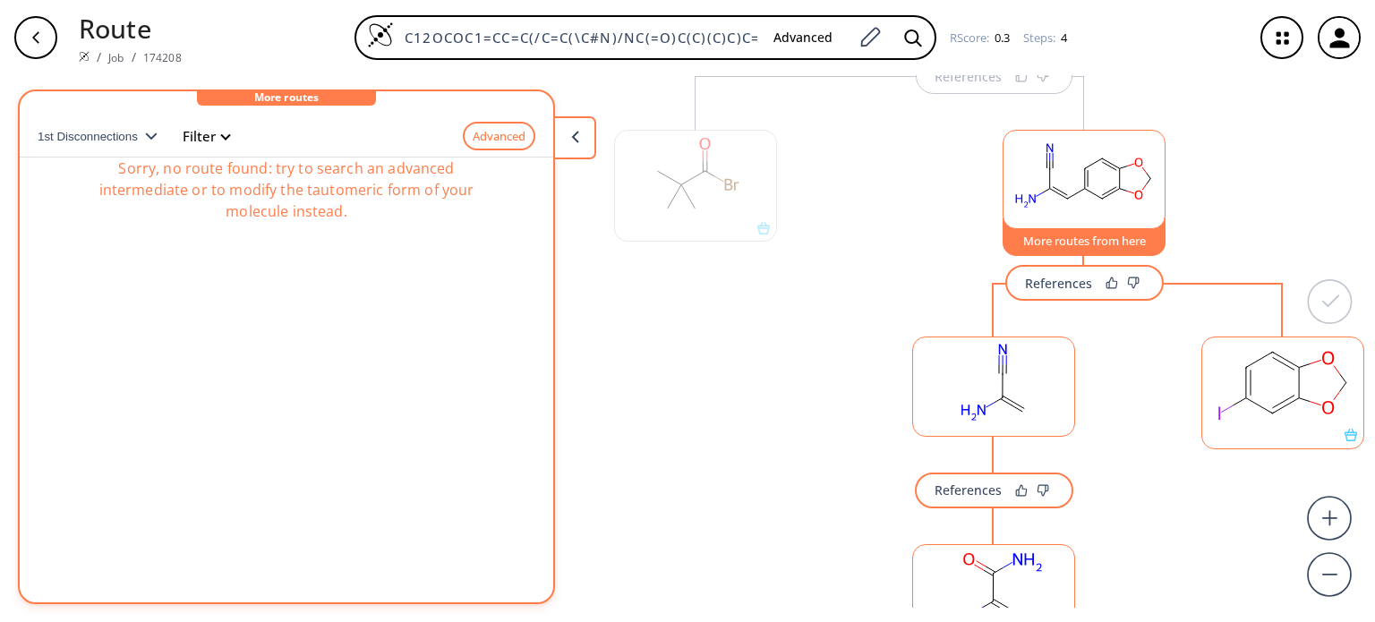
click at [119, 130] on span "1st Disconnections" at bounding box center [91, 136] width 107 height 13
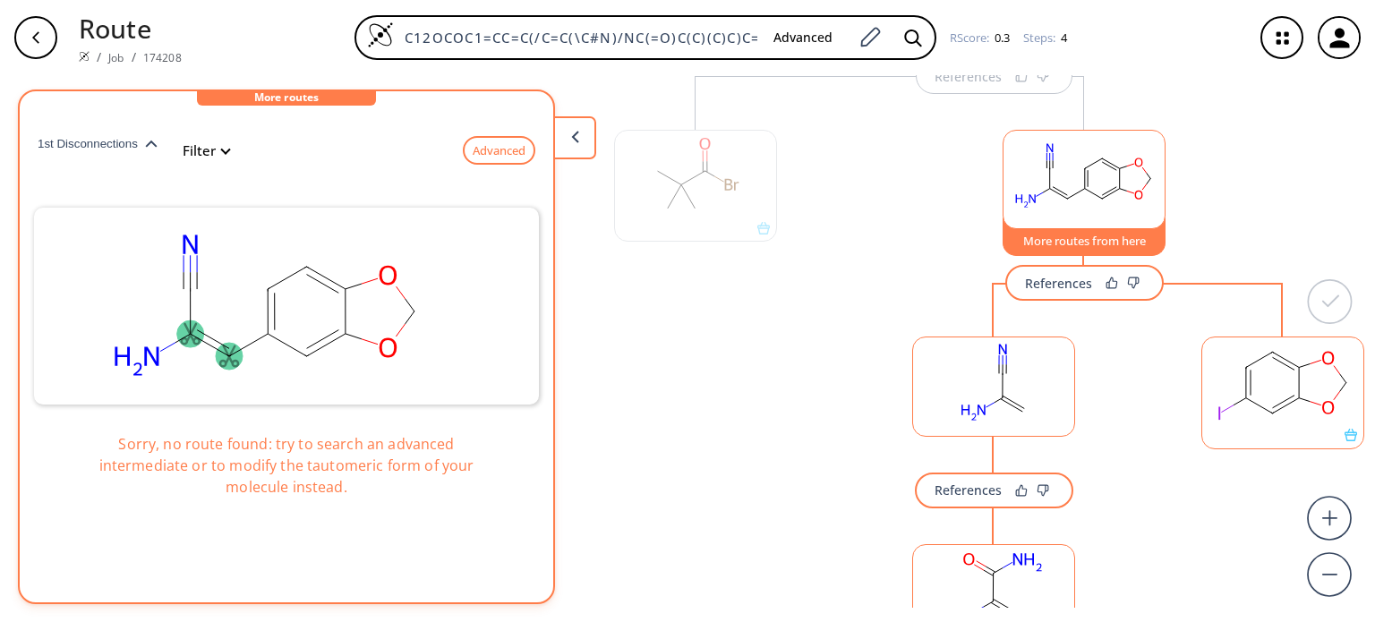
click at [229, 348] on ellipse at bounding box center [229, 356] width 27 height 27
click at [230, 361] on ellipse at bounding box center [229, 356] width 27 height 27
click at [476, 141] on button "Advanced" at bounding box center [499, 151] width 73 height 30
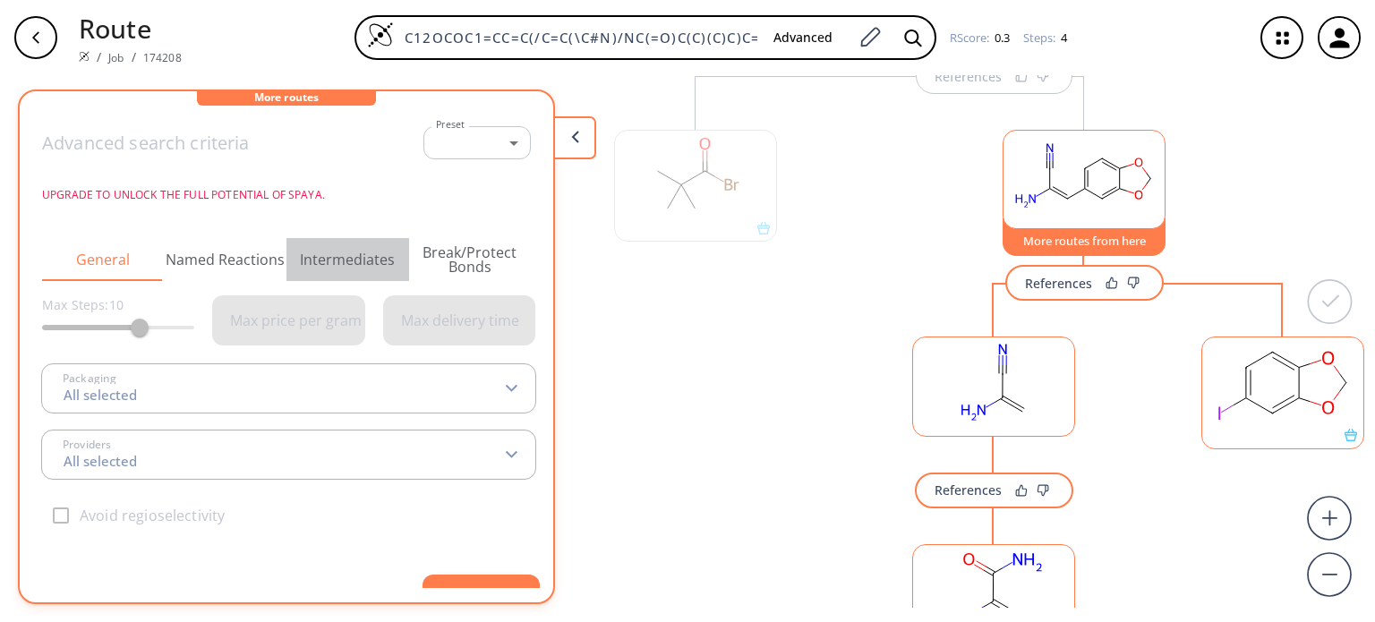
click at [398, 256] on button "Intermediates" at bounding box center [348, 259] width 123 height 43
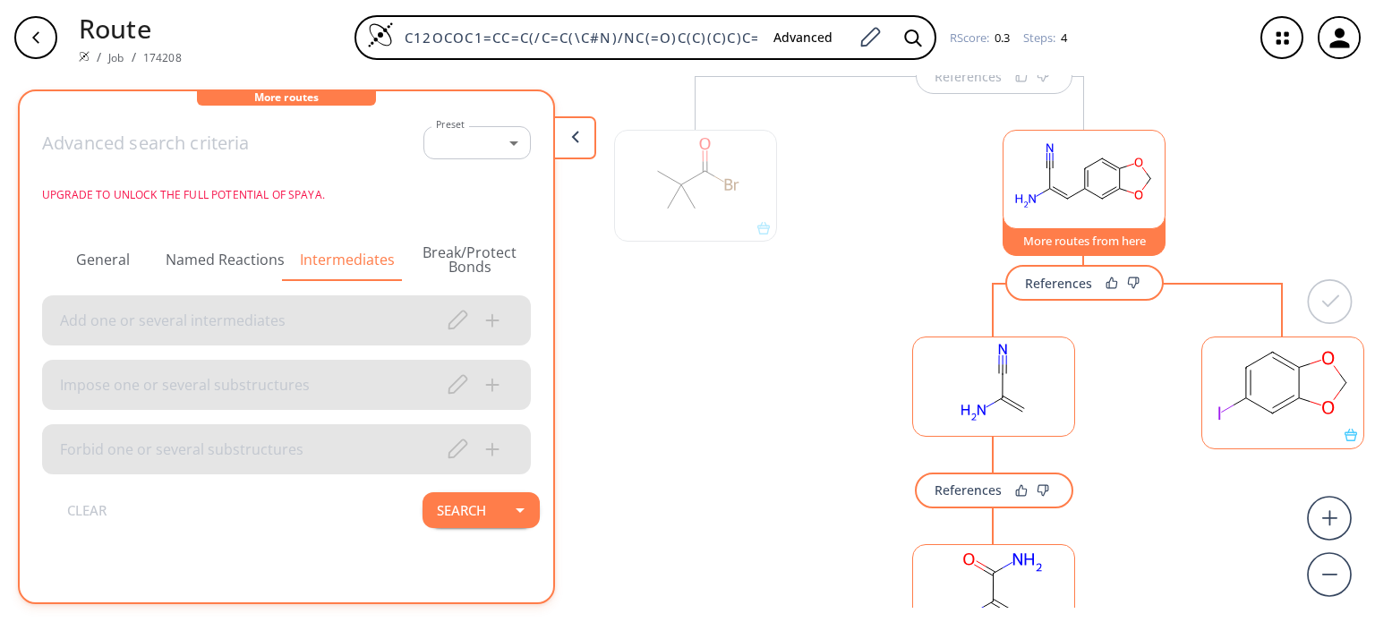
click at [501, 256] on button "Break/Protect Bonds" at bounding box center [470, 259] width 123 height 43
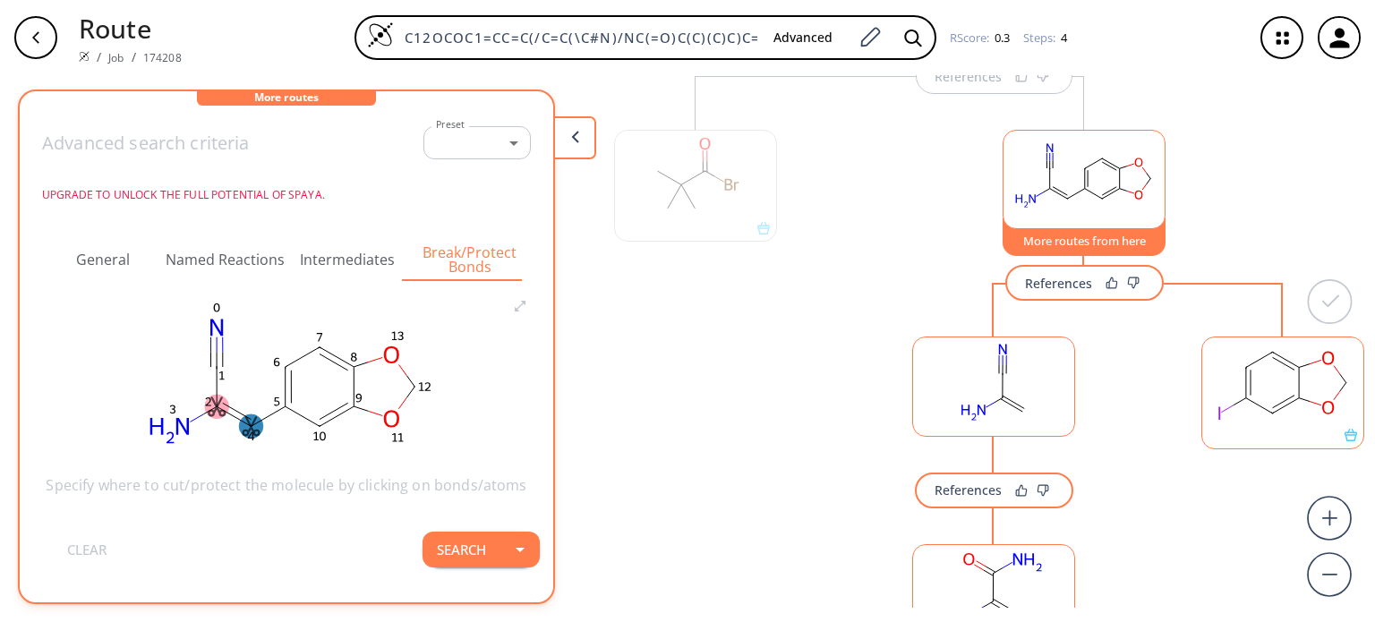
click at [243, 423] on ellipse at bounding box center [251, 427] width 24 height 24
click at [278, 440] on div at bounding box center [264, 453] width 59 height 30
click at [280, 448] on icon at bounding box center [276, 449] width 11 height 14
click at [248, 428] on ellipse at bounding box center [251, 427] width 24 height 24
click at [253, 444] on icon at bounding box center [252, 449] width 16 height 16
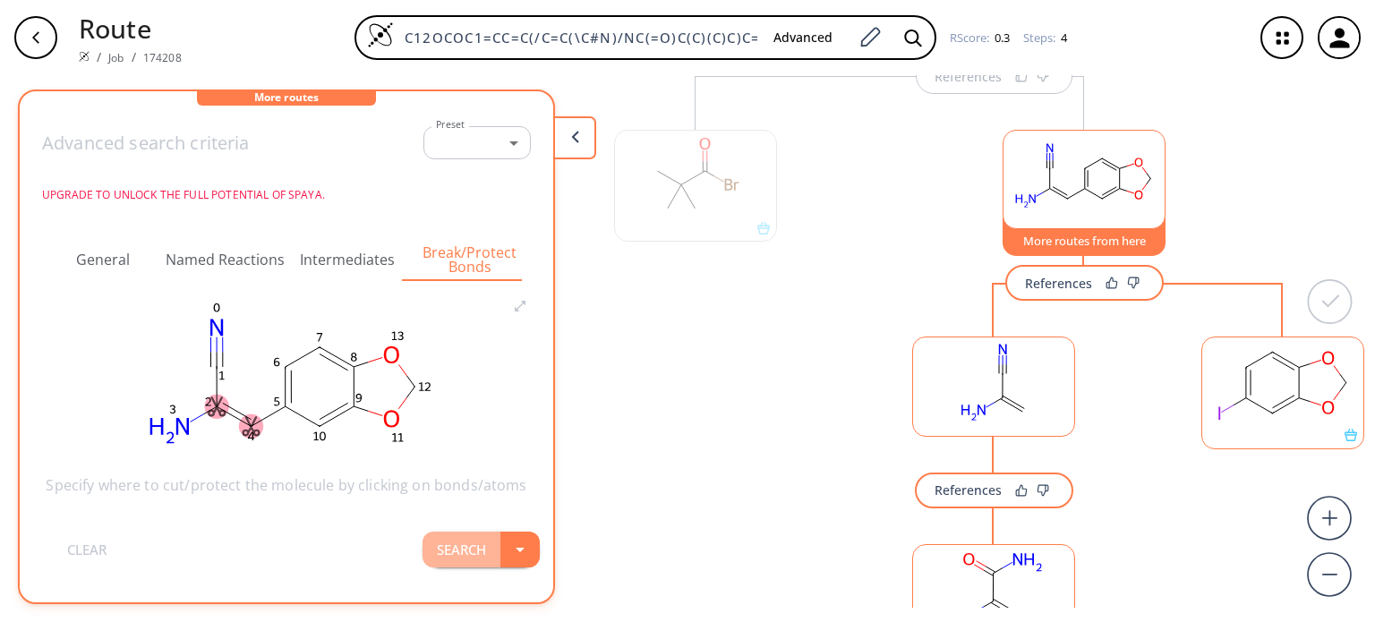
click at [491, 551] on button "Search" at bounding box center [462, 550] width 78 height 36
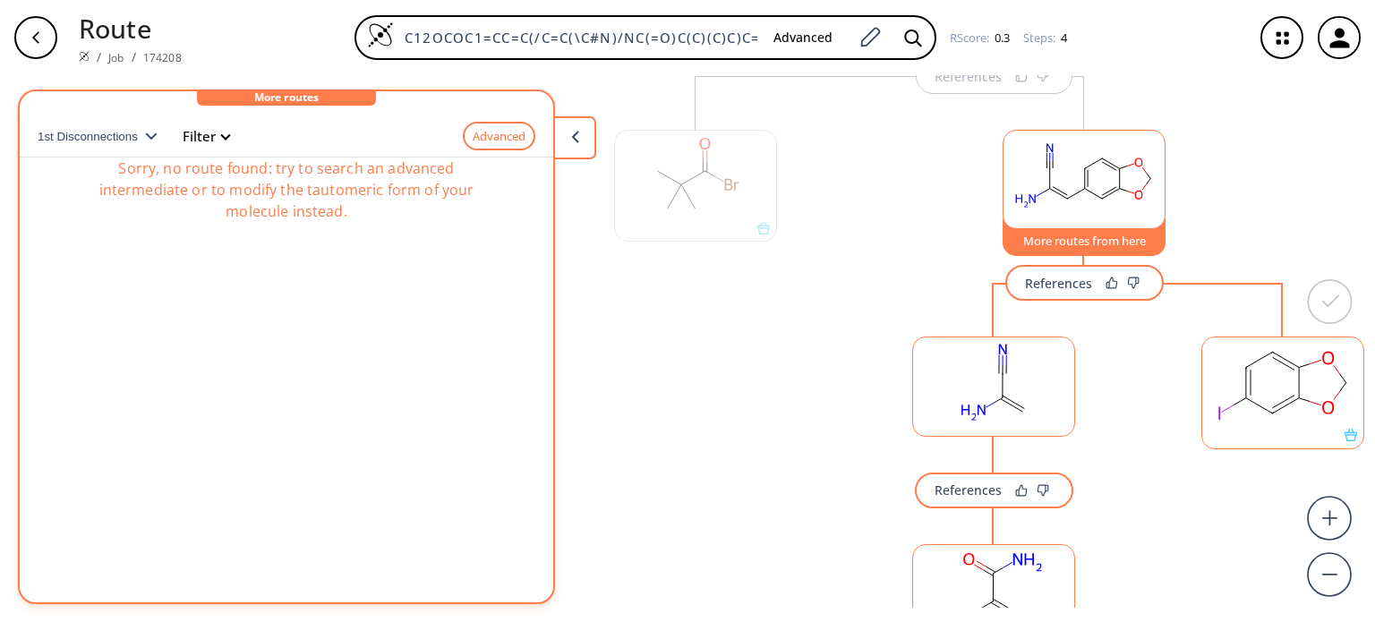
drag, startPoint x: 710, startPoint y: 295, endPoint x: 758, endPoint y: 253, distance: 63.5
click at [710, 294] on div at bounding box center [695, 541] width 181 height 930
click at [918, 214] on div "More routes from here References References References" at bounding box center [1084, 540] width 596 height 930
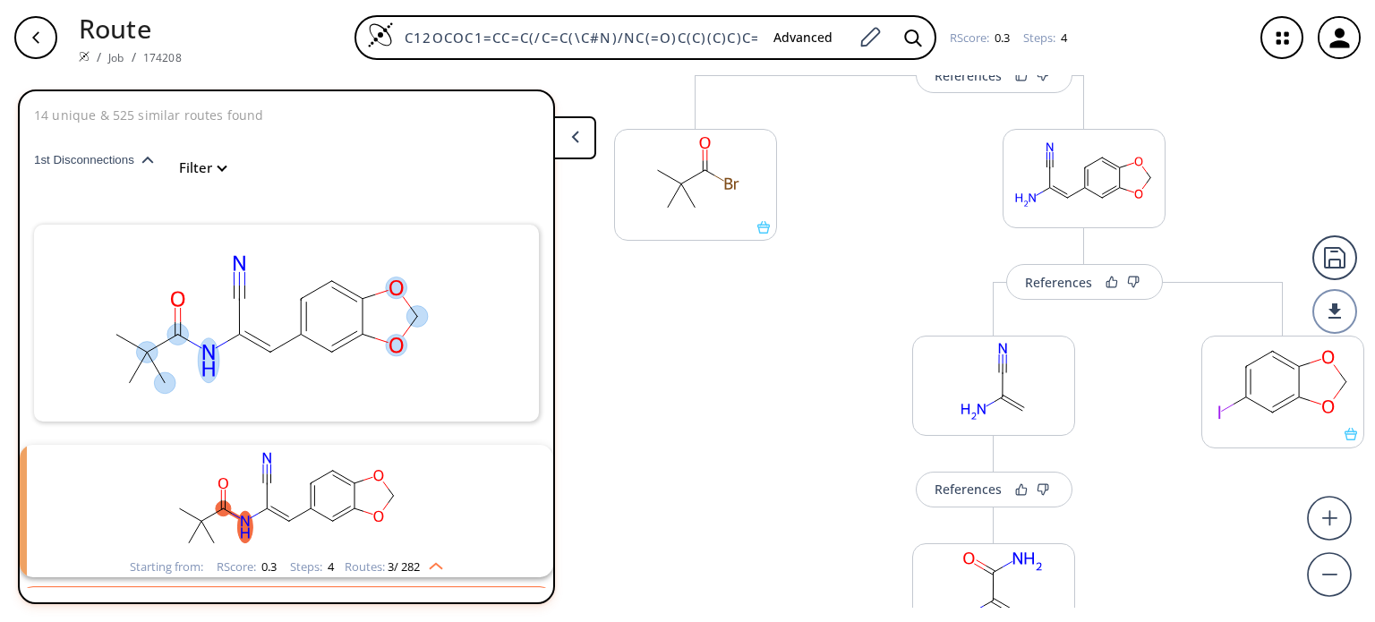
click at [6, 25] on div "Route / Job / 174208 C12OCOC1=CC=C(/C=C(\C#N)/NC(=O)C(C)(C)C)C=2 Advanced RScor…" at bounding box center [687, 37] width 1375 height 75
click at [14, 37] on div "button" at bounding box center [35, 37] width 43 height 43
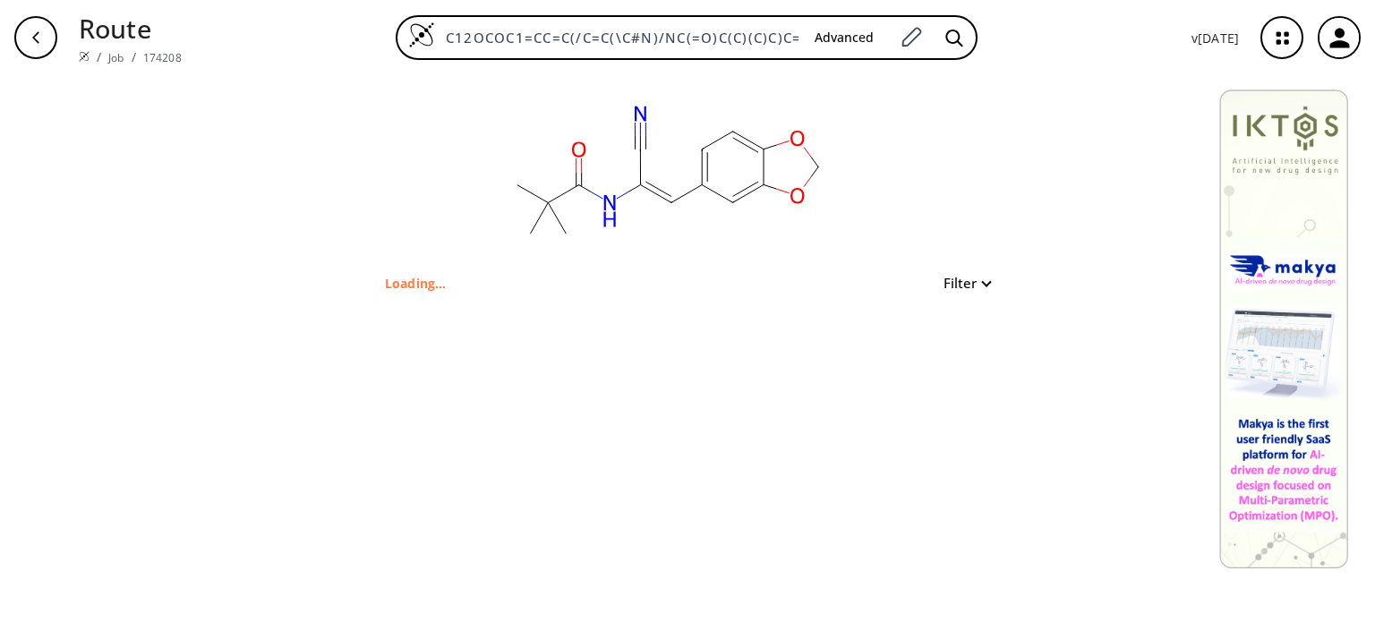
click at [14, 37] on div "button" at bounding box center [35, 37] width 43 height 43
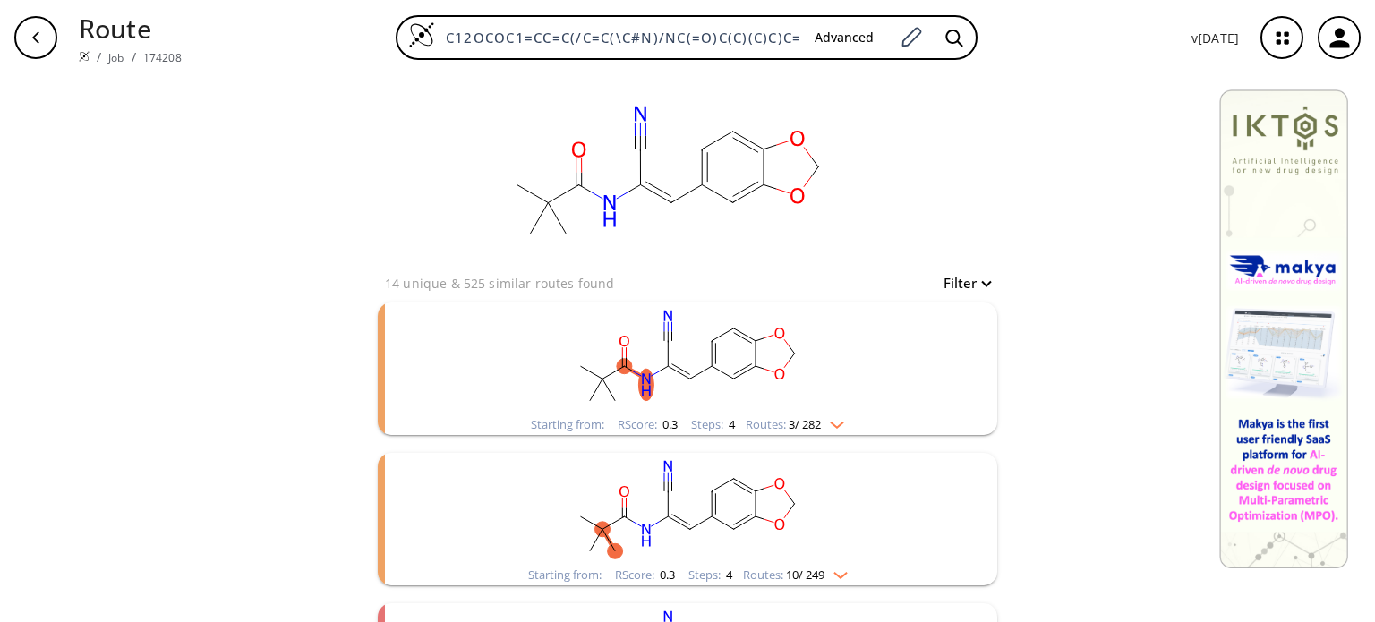
click at [14, 37] on div "button" at bounding box center [35, 37] width 43 height 43
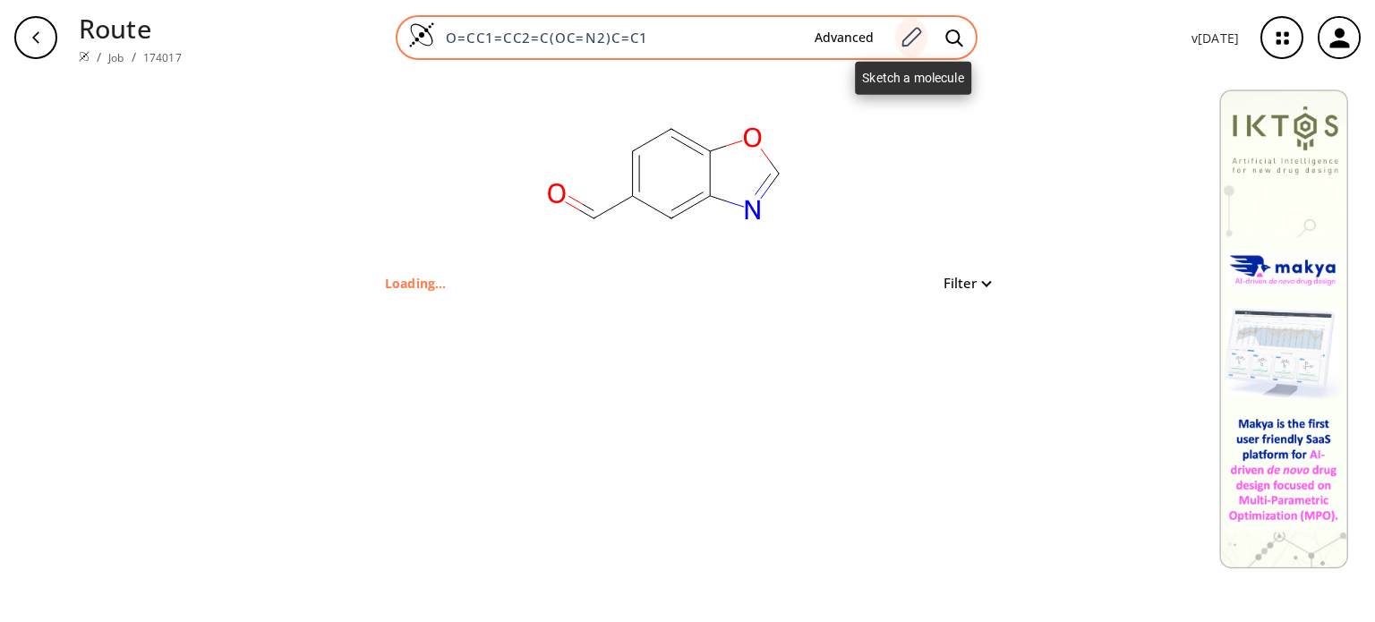
click at [922, 30] on icon at bounding box center [913, 37] width 20 height 20
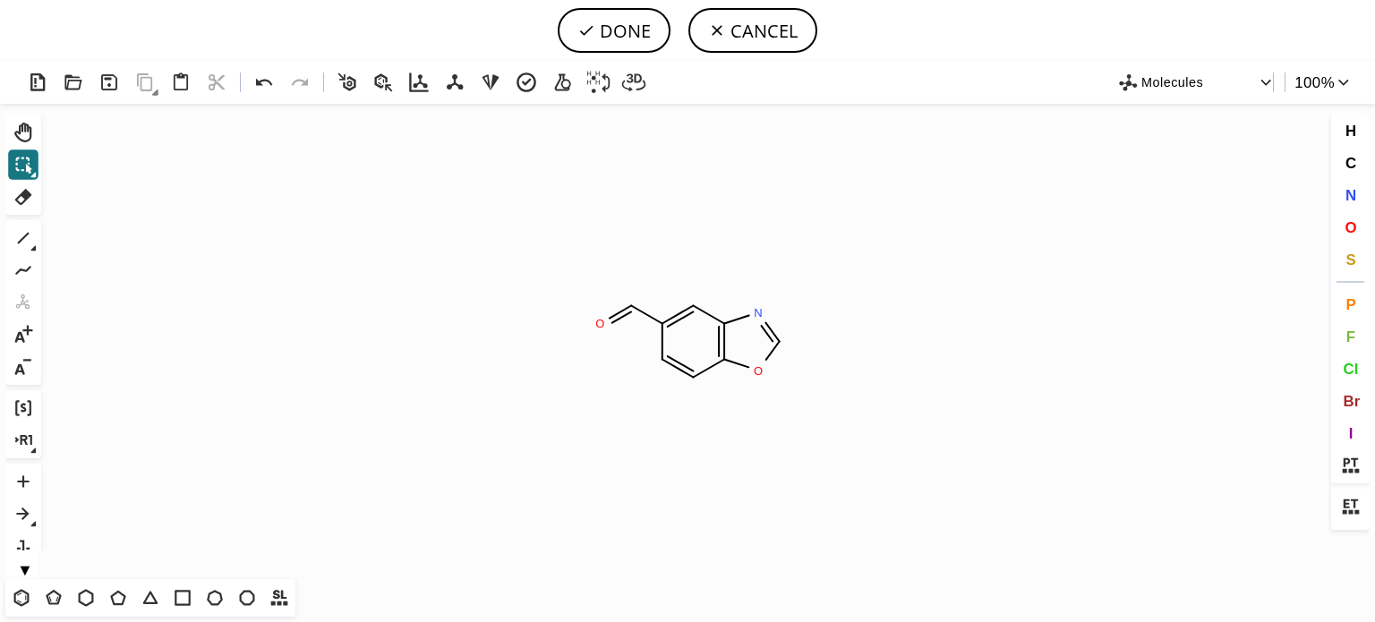
drag, startPoint x: 21, startPoint y: 243, endPoint x: 542, endPoint y: 286, distance: 522.1
click at [21, 242] on icon at bounding box center [23, 238] width 23 height 23
drag, startPoint x: 783, startPoint y: 343, endPoint x: 796, endPoint y: 343, distance: 13.4
click at [636, 33] on button "DONE" at bounding box center [614, 30] width 113 height 45
type input "O=CC1C=CC2OC(N)=NC=2C=1"
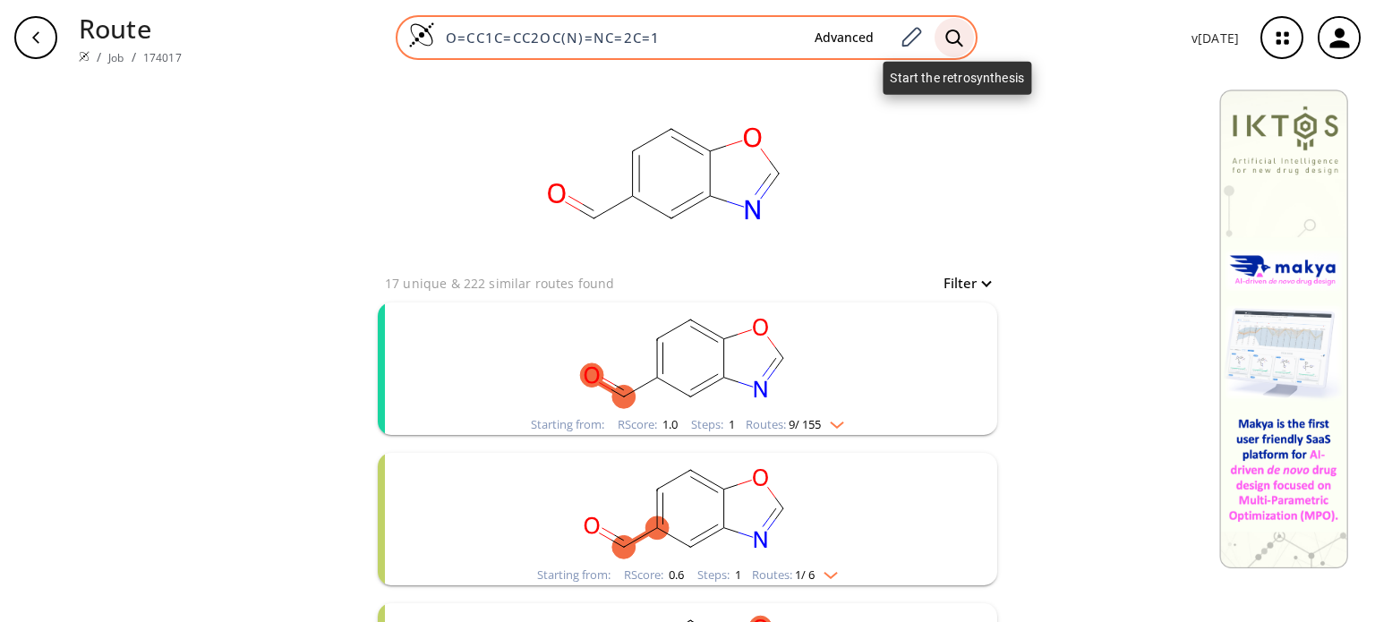
click at [953, 34] on icon at bounding box center [955, 38] width 18 height 19
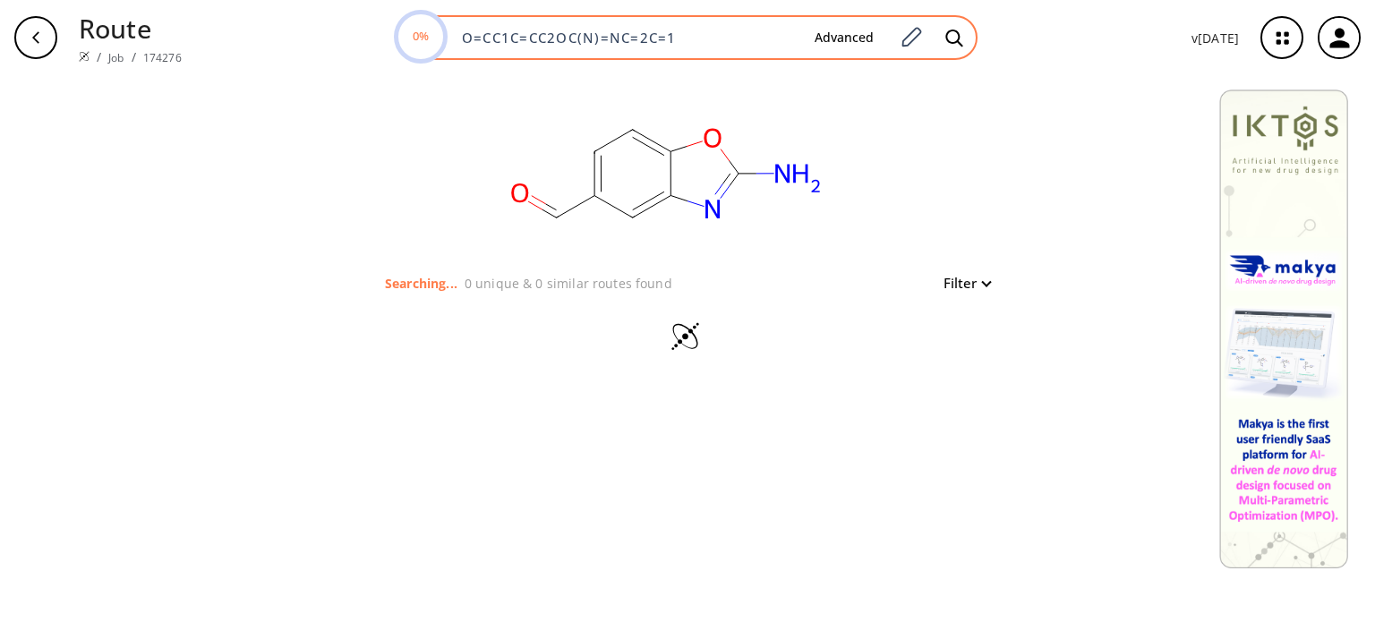
drag, startPoint x: 641, startPoint y: 41, endPoint x: 416, endPoint y: 41, distance: 224.8
click at [416, 41] on div "0% O=CC1C=CC2OC(N)=NC=2C=1 Advanced" at bounding box center [687, 37] width 582 height 45
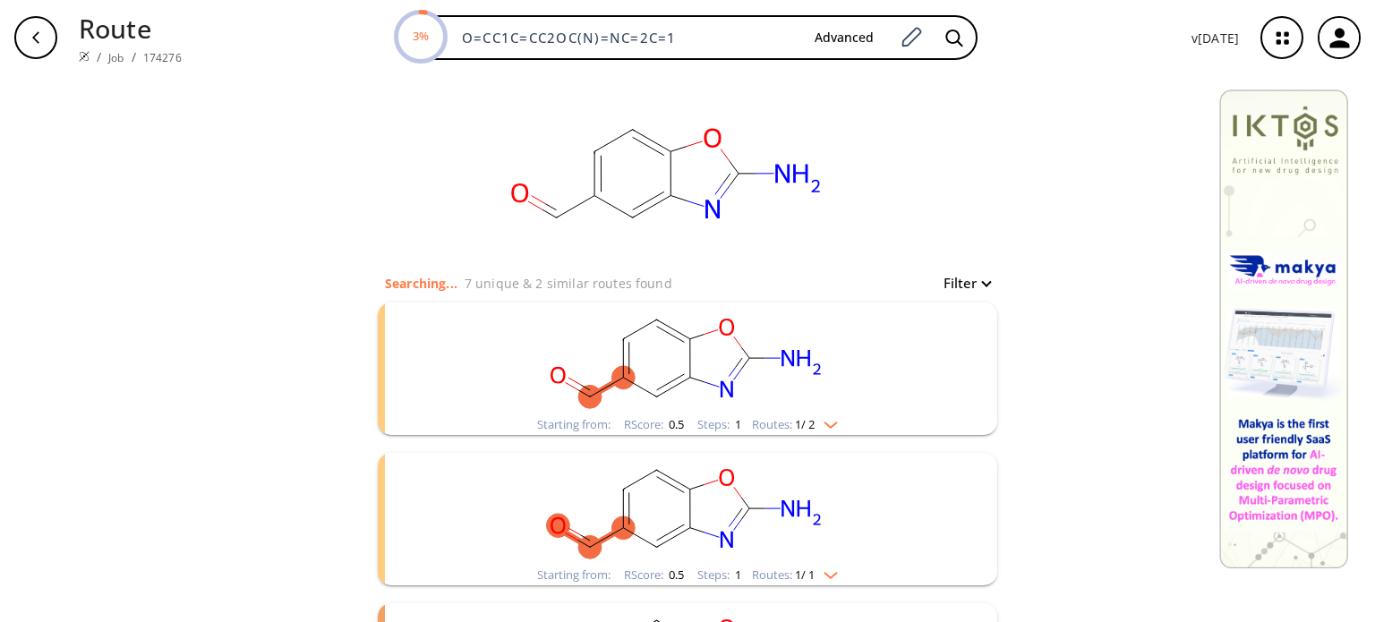
click at [825, 411] on rect "clusters" at bounding box center [688, 359] width 466 height 112
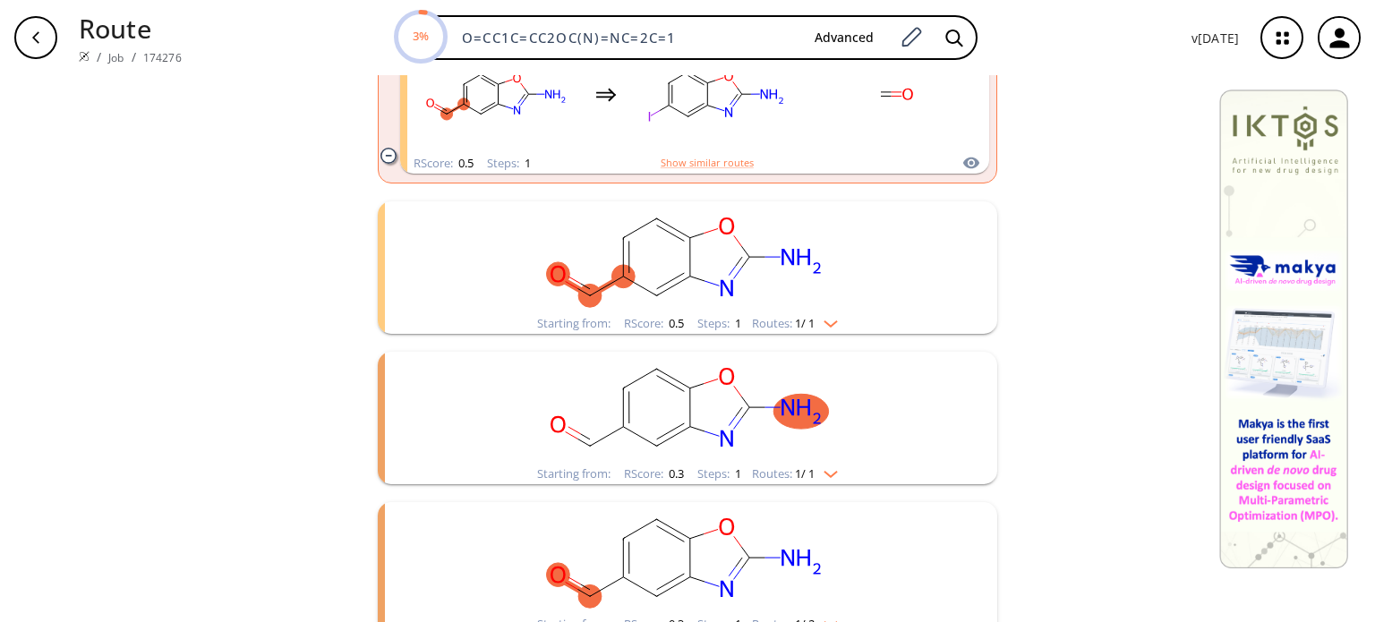
scroll to position [448, 0]
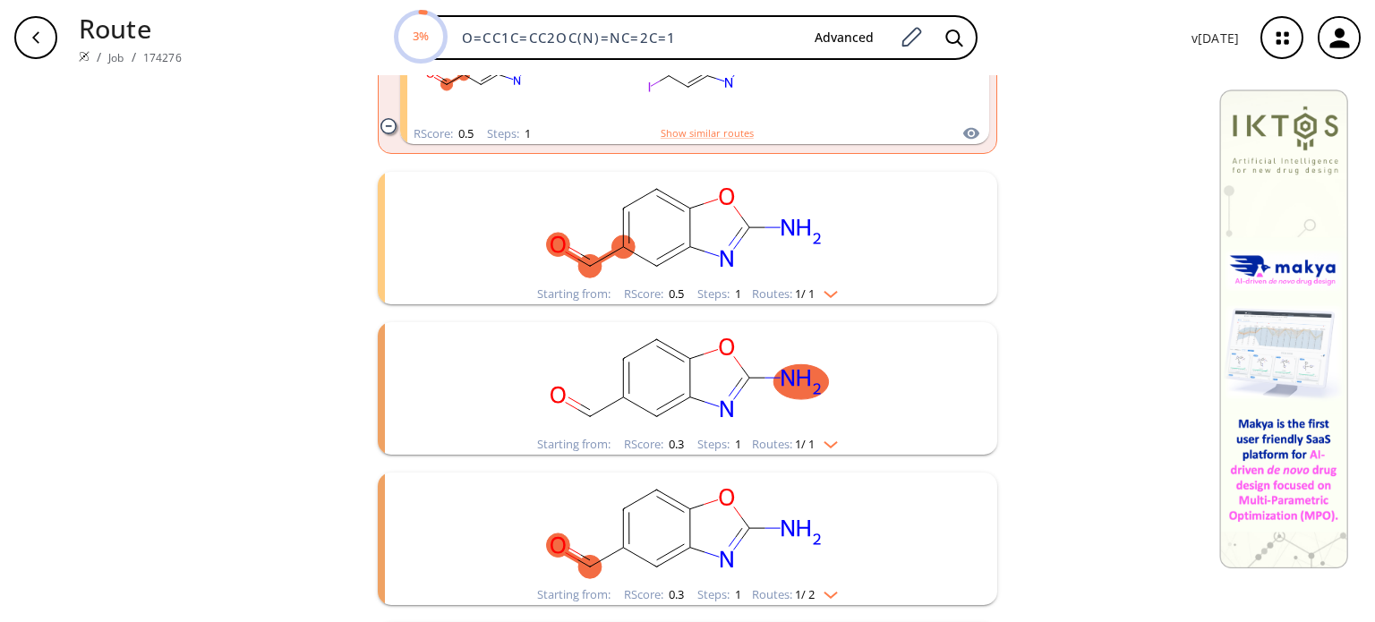
click at [790, 436] on div "Starting from: RScore : 0.3 Steps : 1 Routes: 1 / 1" at bounding box center [688, 444] width 328 height 21
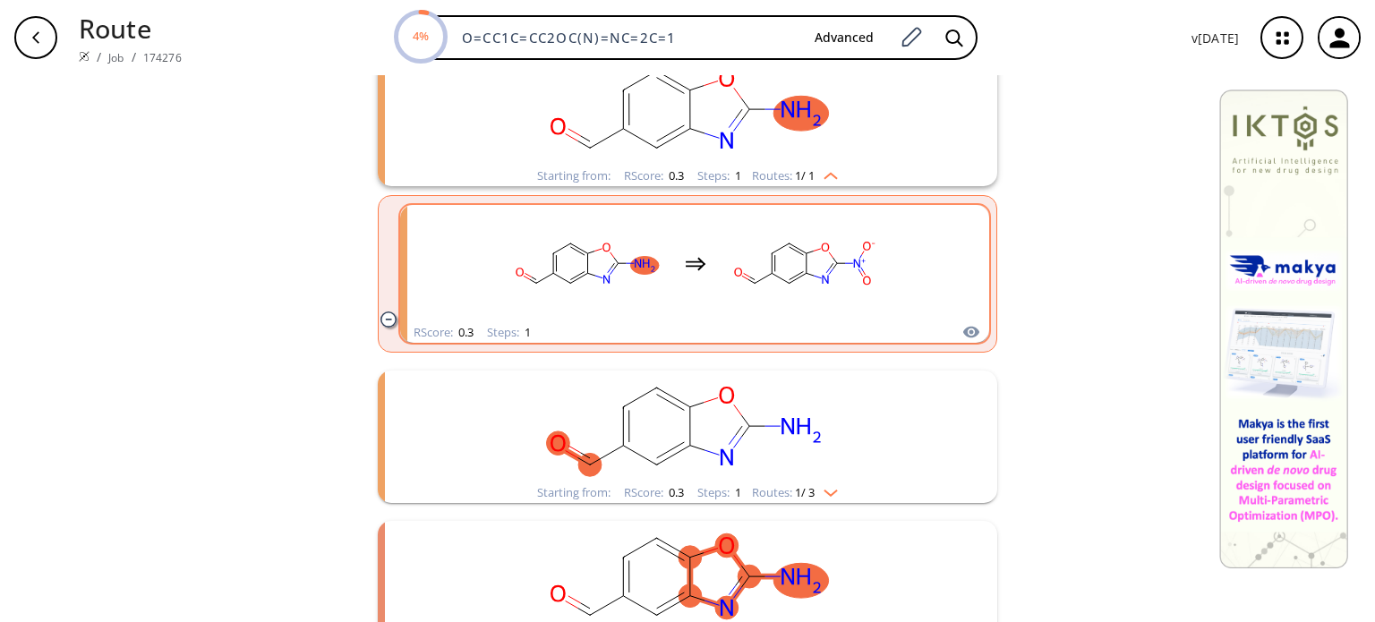
scroll to position [985, 0]
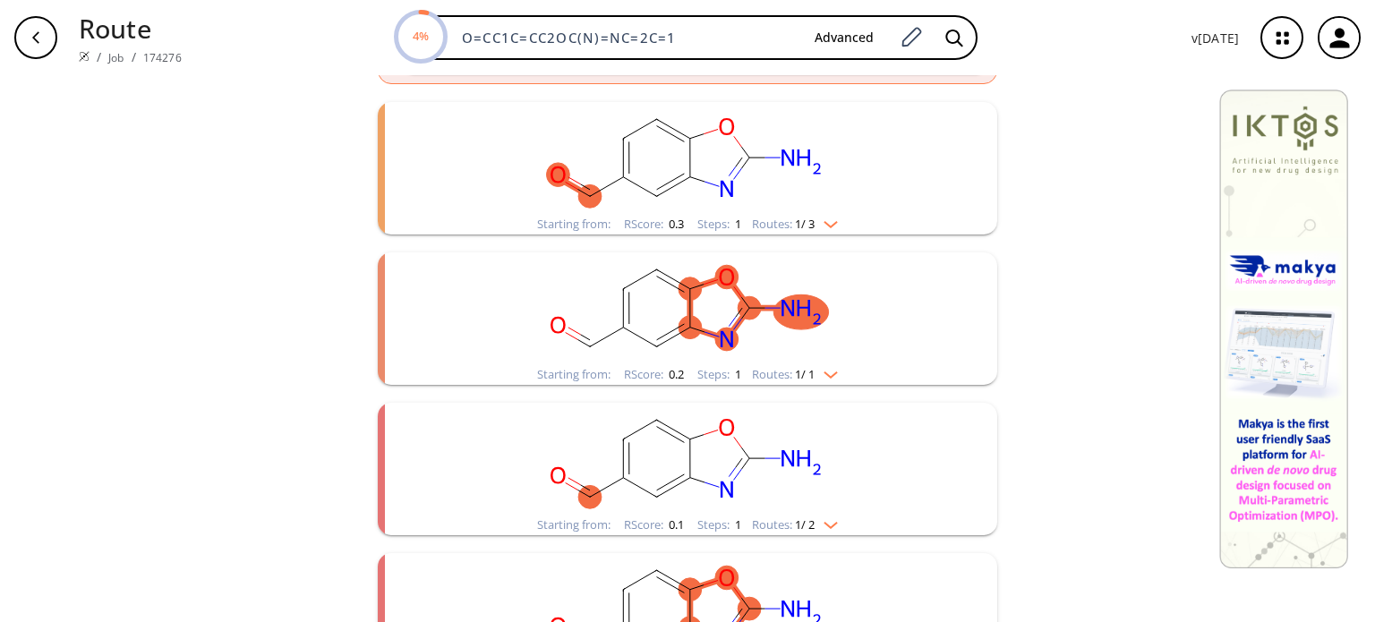
click at [795, 369] on span "1 / 1" at bounding box center [805, 375] width 20 height 12
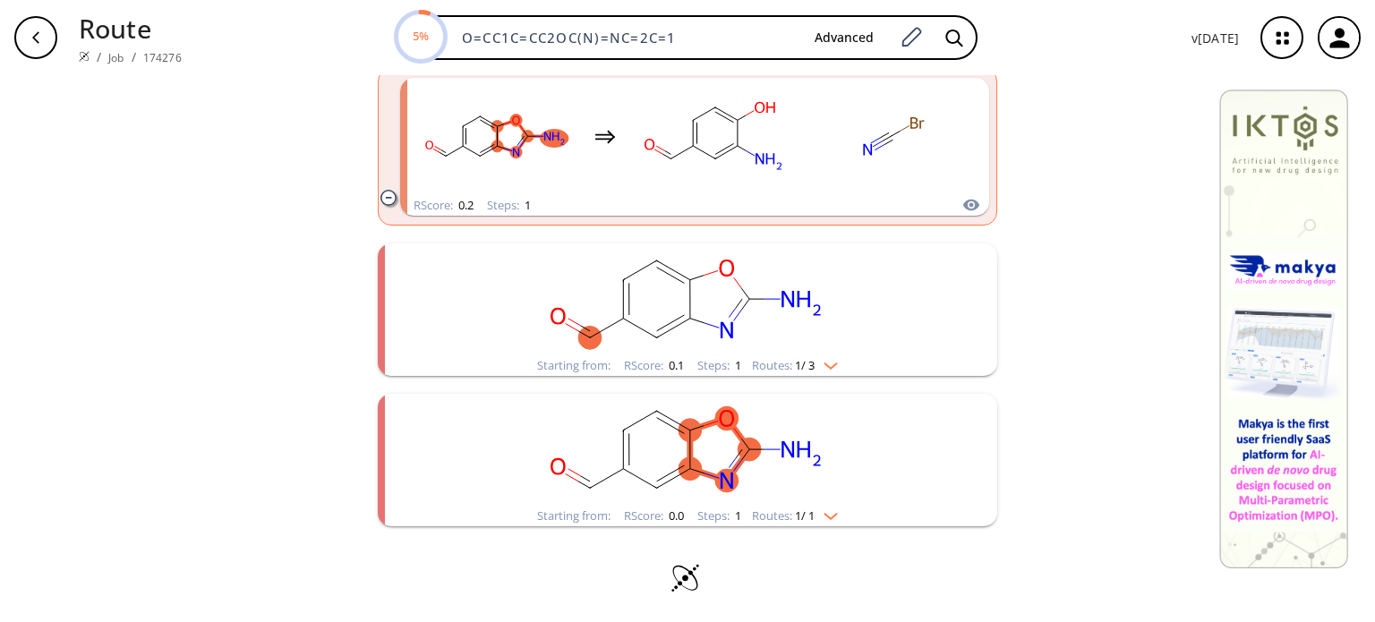
scroll to position [1313, 0]
click at [810, 502] on rect "clusters" at bounding box center [688, 448] width 466 height 112
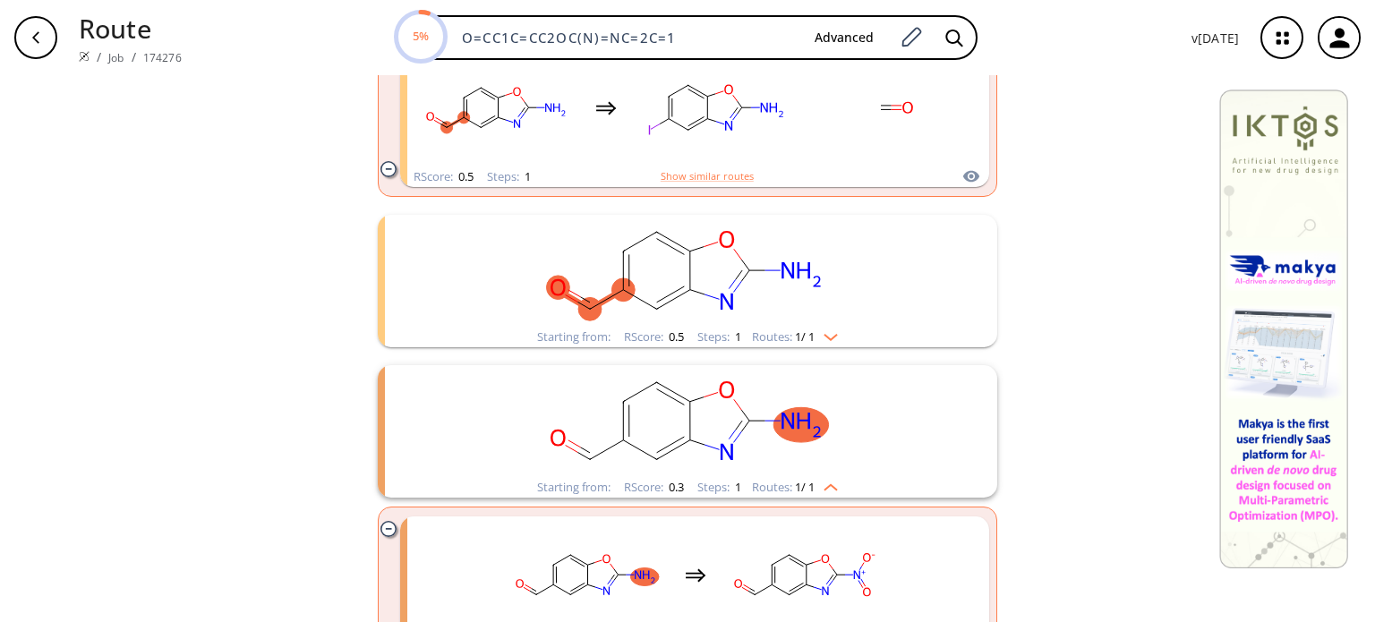
scroll to position [0, 0]
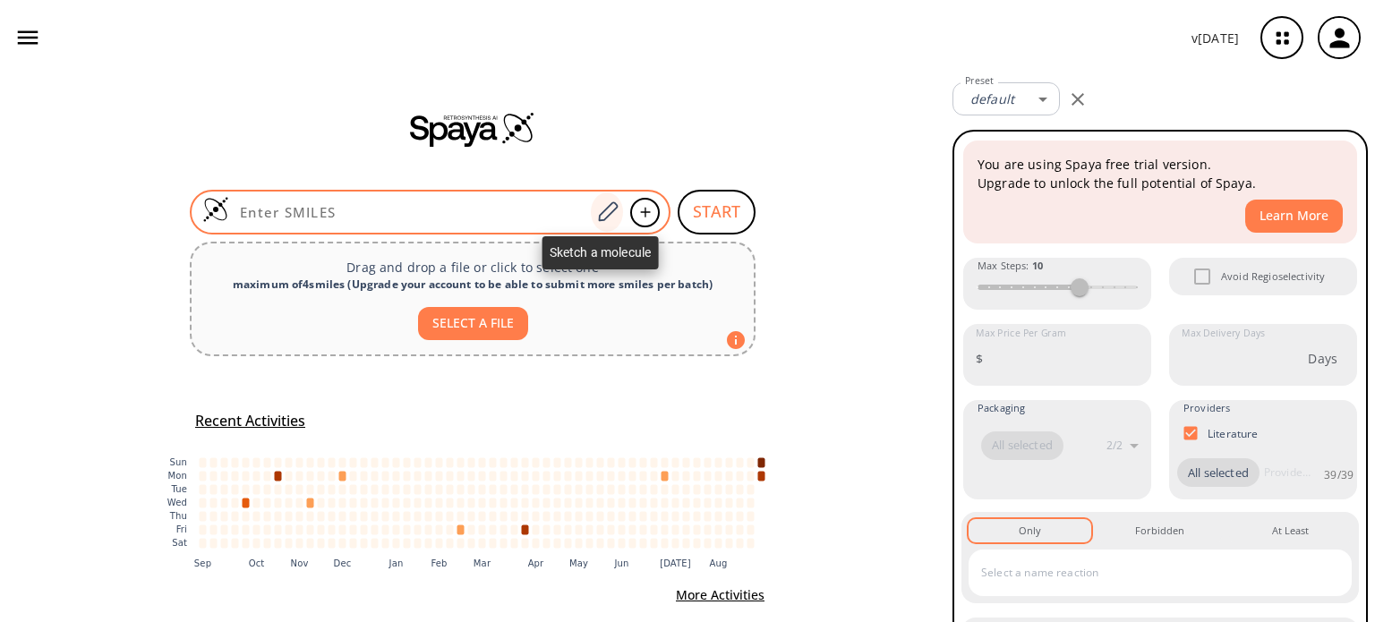
click at [608, 214] on icon at bounding box center [608, 212] width 24 height 23
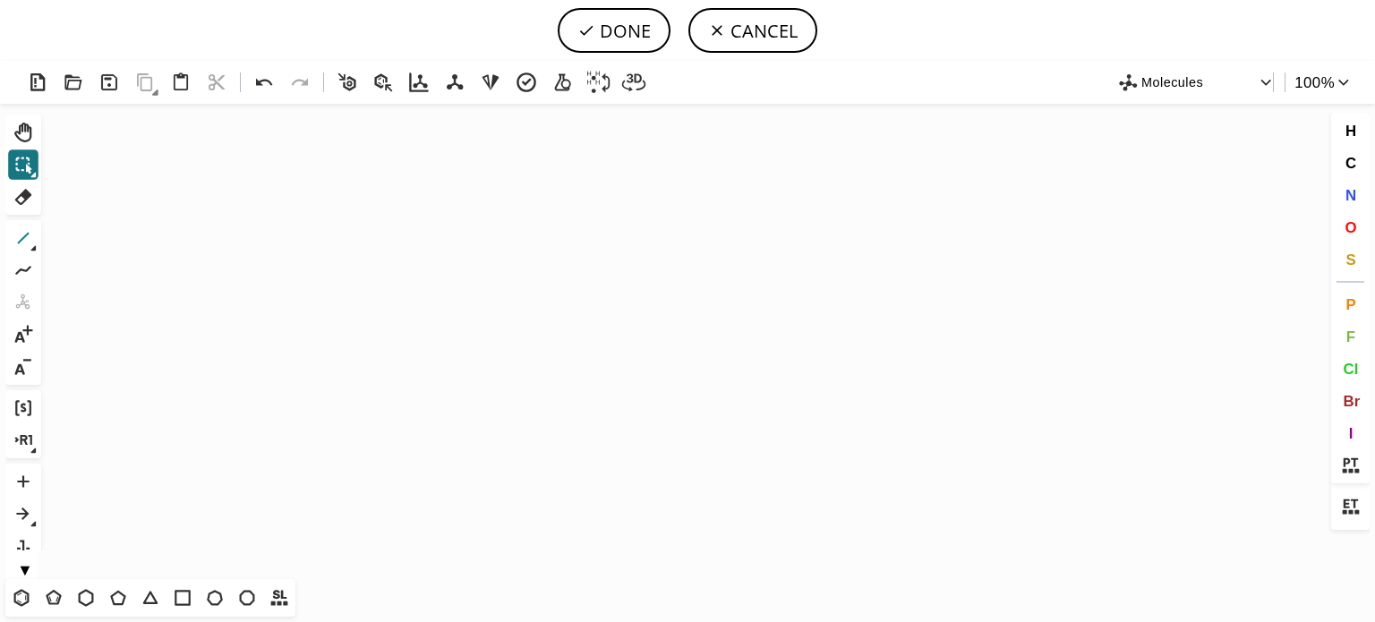
click at [18, 231] on icon at bounding box center [23, 238] width 23 height 23
click at [22, 275] on icon at bounding box center [23, 270] width 23 height 23
drag, startPoint x: 469, startPoint y: 346, endPoint x: 426, endPoint y: 342, distance: 43.1
click at [426, 342] on icon "Created with Raphaël 2.3.0 C H 3 C H 3 3" at bounding box center [687, 342] width 1279 height 476
drag, startPoint x: 31, startPoint y: 239, endPoint x: 235, endPoint y: 316, distance: 217.4
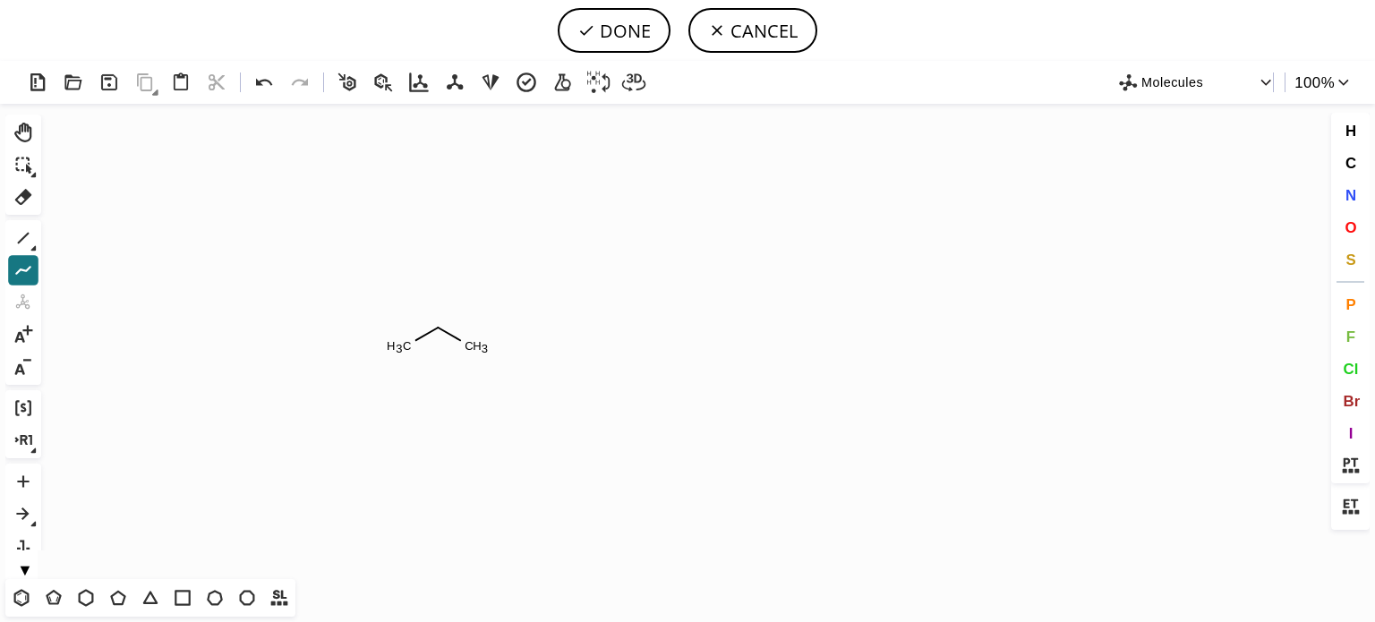
click at [31, 236] on icon at bounding box center [23, 238] width 23 height 23
drag, startPoint x: 405, startPoint y: 346, endPoint x: 394, endPoint y: 346, distance: 10.7
drag, startPoint x: 474, startPoint y: 347, endPoint x: 498, endPoint y: 331, distance: 28.6
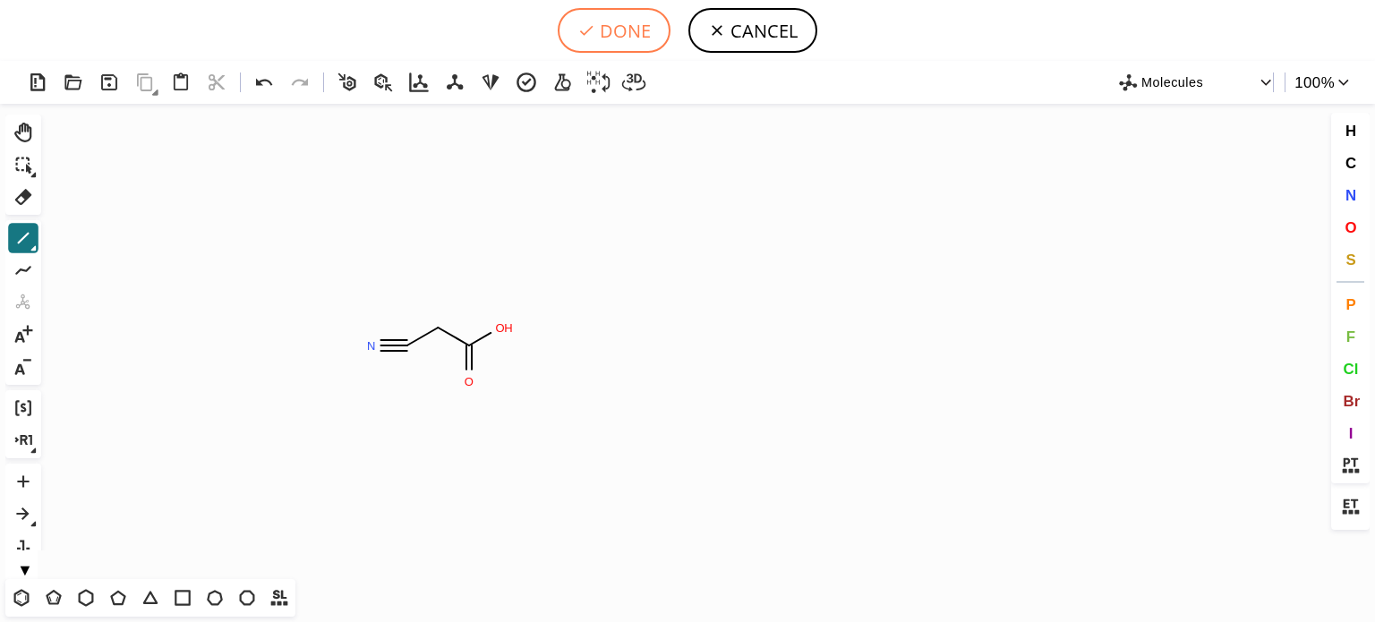
click at [638, 17] on button "DONE" at bounding box center [614, 30] width 113 height 45
type input "C(=O)(O)CC#N"
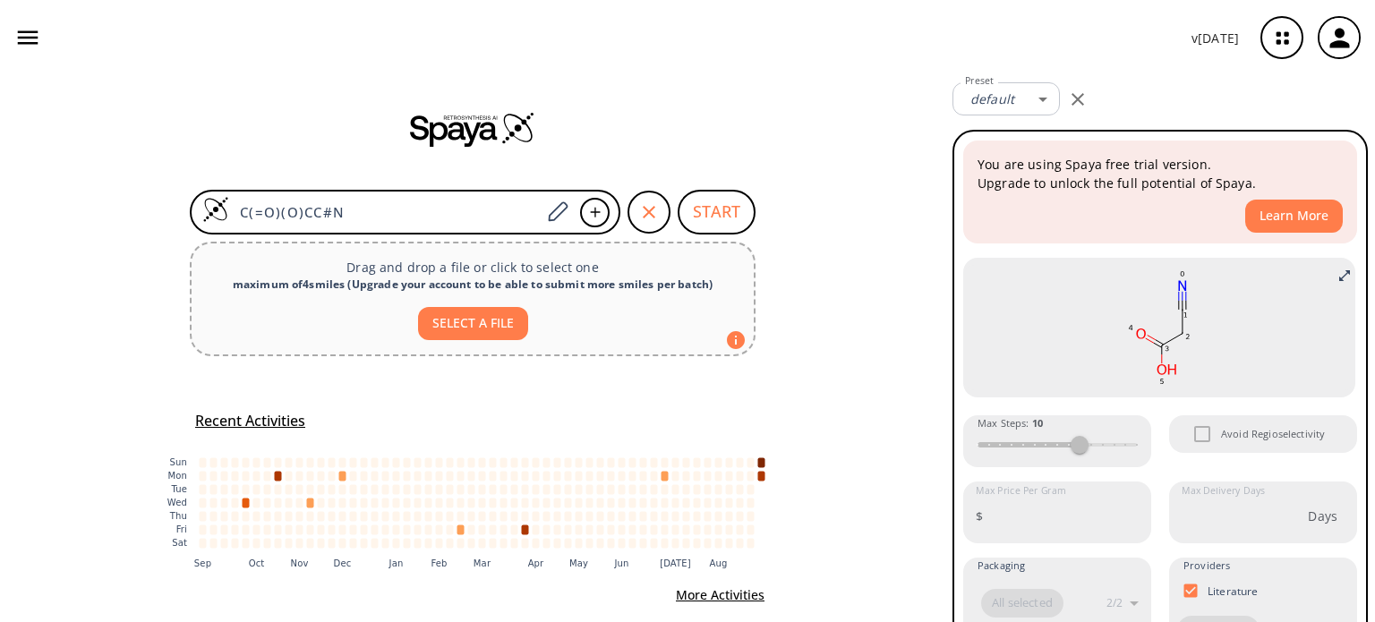
click at [719, 210] on button "START" at bounding box center [717, 212] width 78 height 45
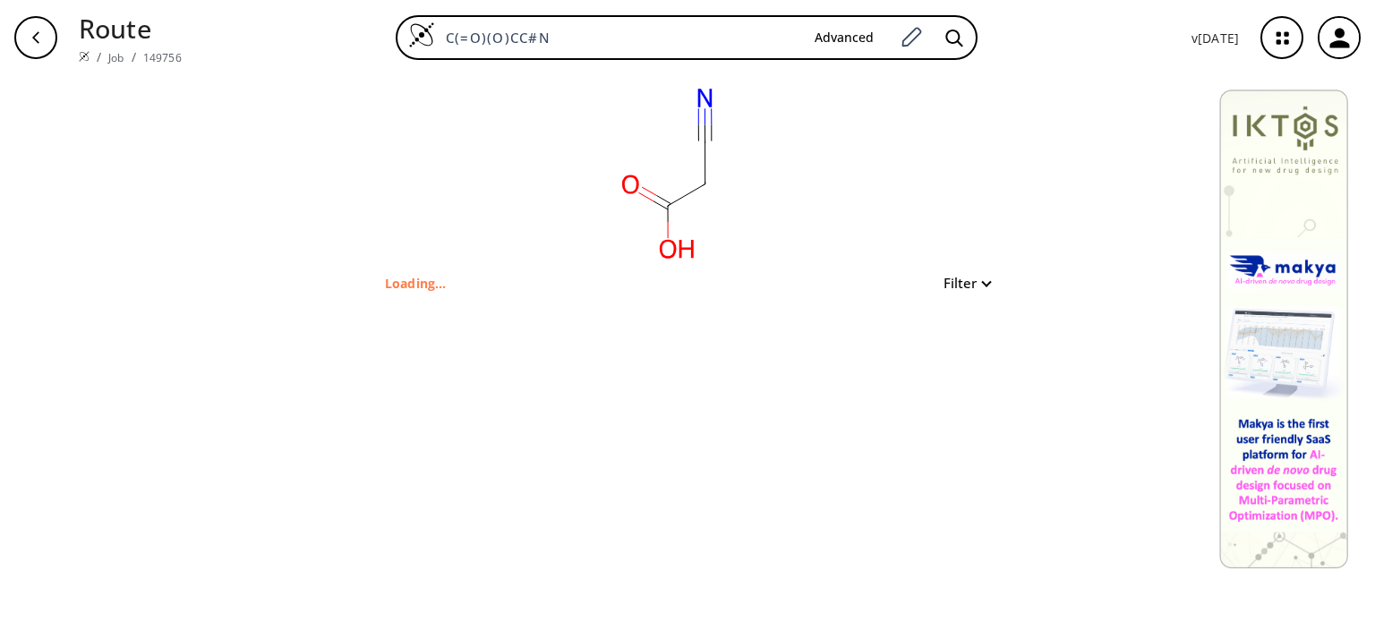
type input "N#CCC(=O)O"
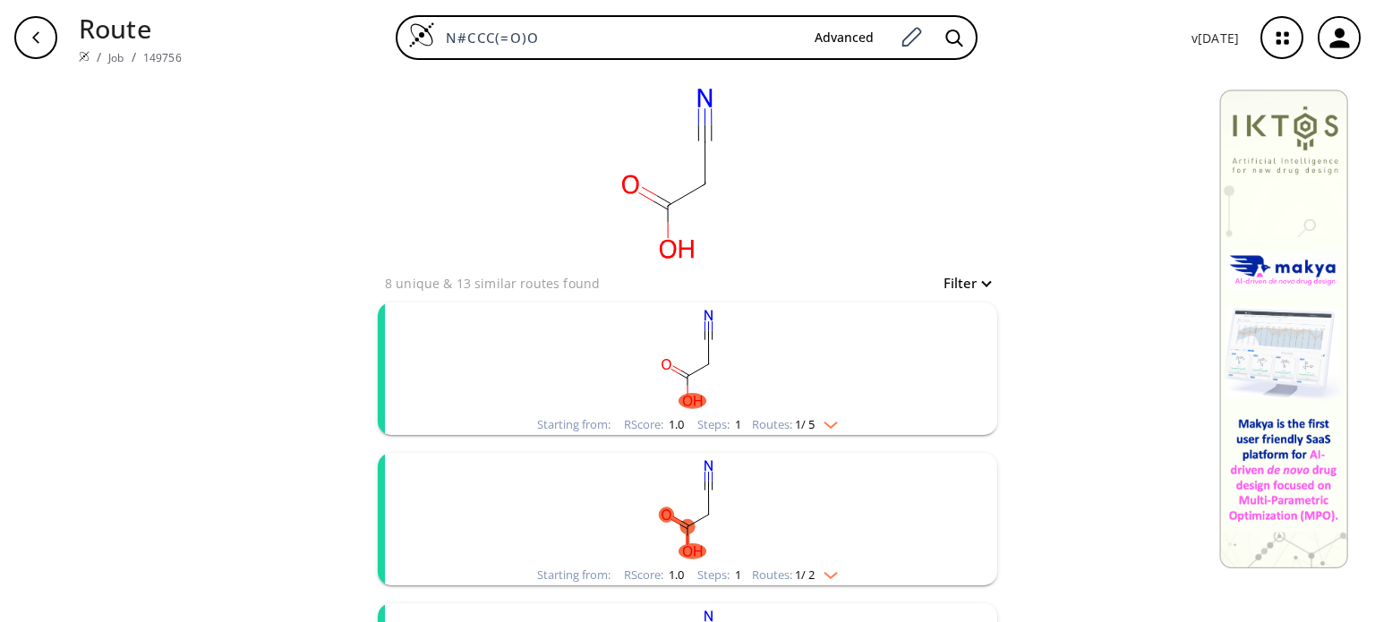
click at [811, 419] on span "1 / 5" at bounding box center [805, 425] width 20 height 12
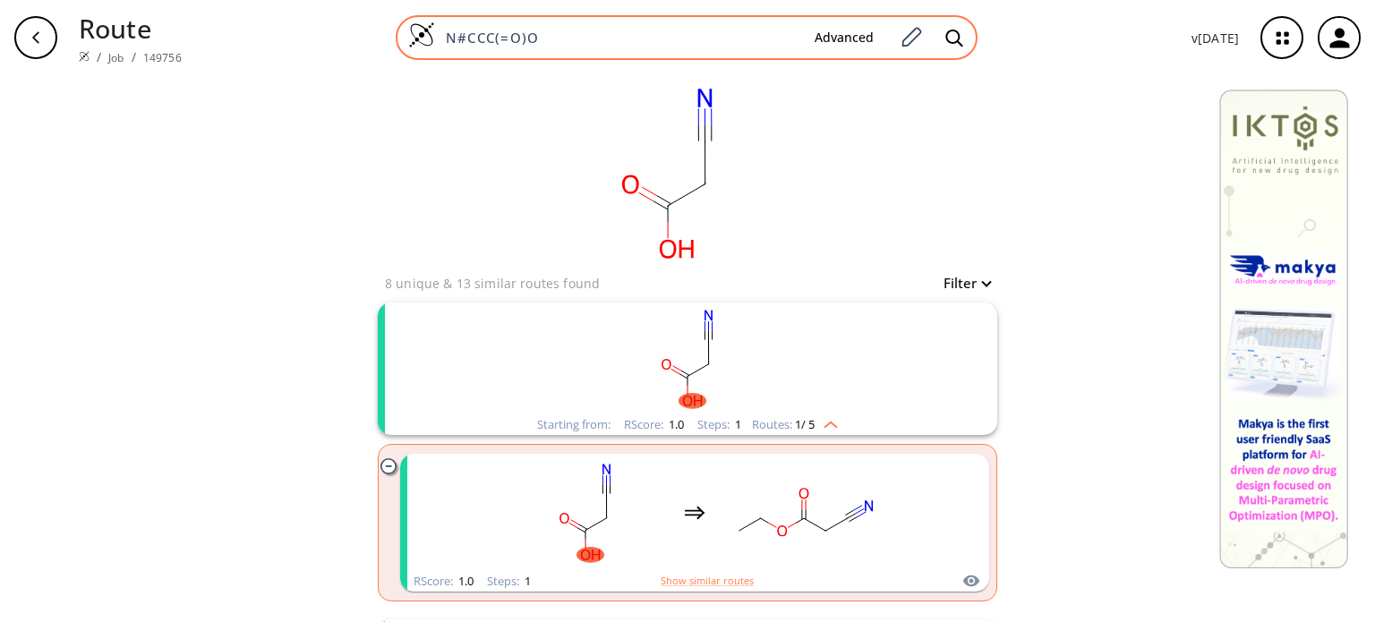
drag, startPoint x: 503, startPoint y: 33, endPoint x: 415, endPoint y: 34, distance: 88.7
click at [415, 34] on div "N#CCC(=O)O Advanced" at bounding box center [687, 37] width 582 height 45
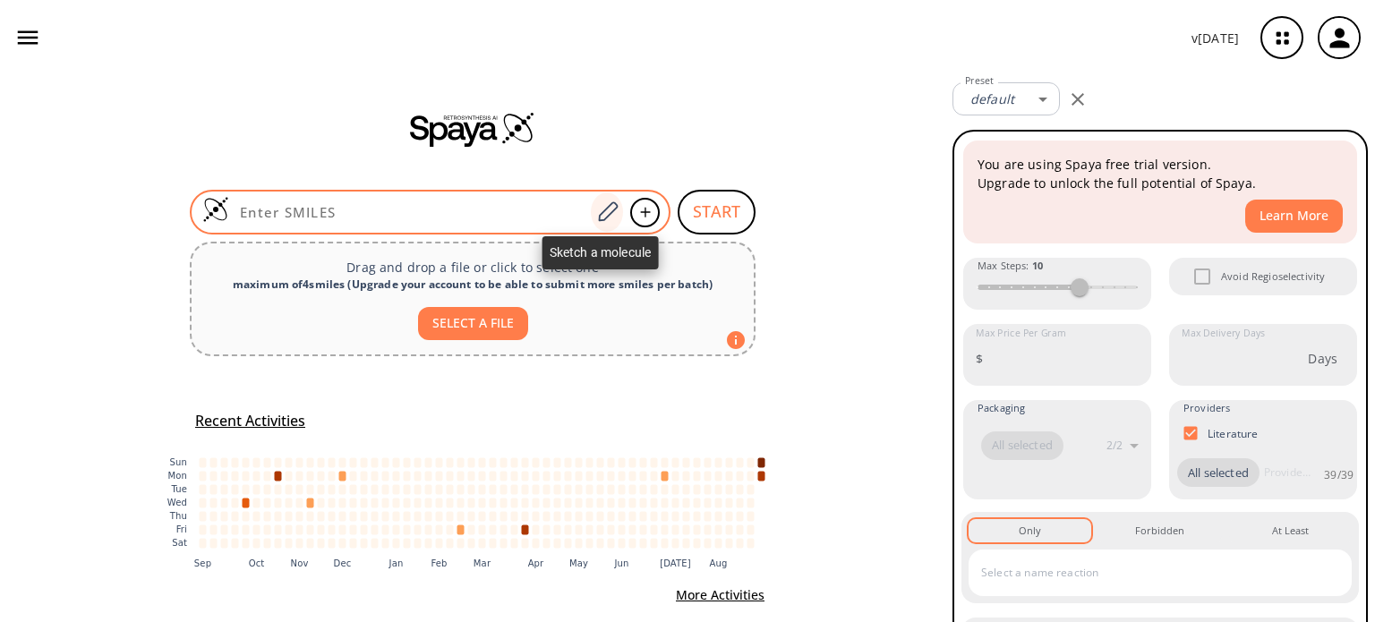
click at [600, 207] on icon at bounding box center [608, 212] width 24 height 23
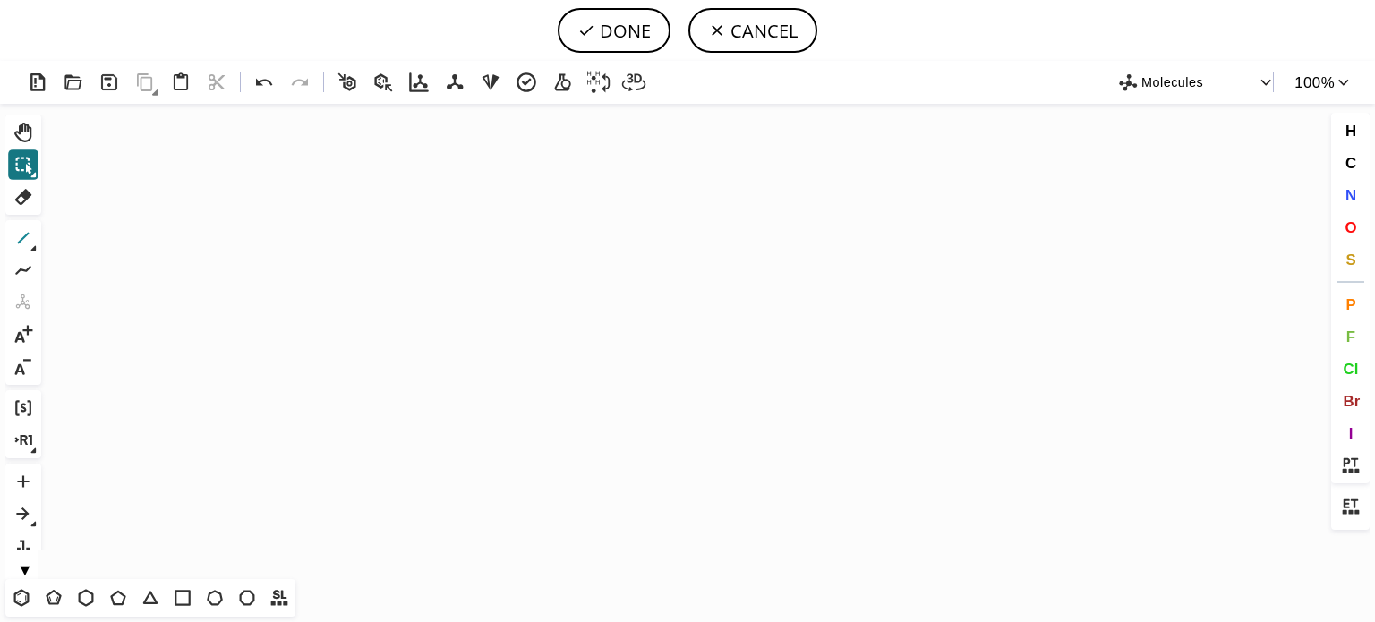
click at [19, 236] on icon at bounding box center [23, 238] width 23 height 23
click at [470, 336] on icon "Created with Raphaël 2.3.0 C H 3 C H 3" at bounding box center [687, 342] width 1279 height 476
click at [500, 321] on icon "Created with [PERSON_NAME] 2.3.0" at bounding box center [687, 342] width 1279 height 476
drag, startPoint x: 495, startPoint y: 325, endPoint x: 453, endPoint y: 321, distance: 42.2
